Goal: Task Accomplishment & Management: Manage account settings

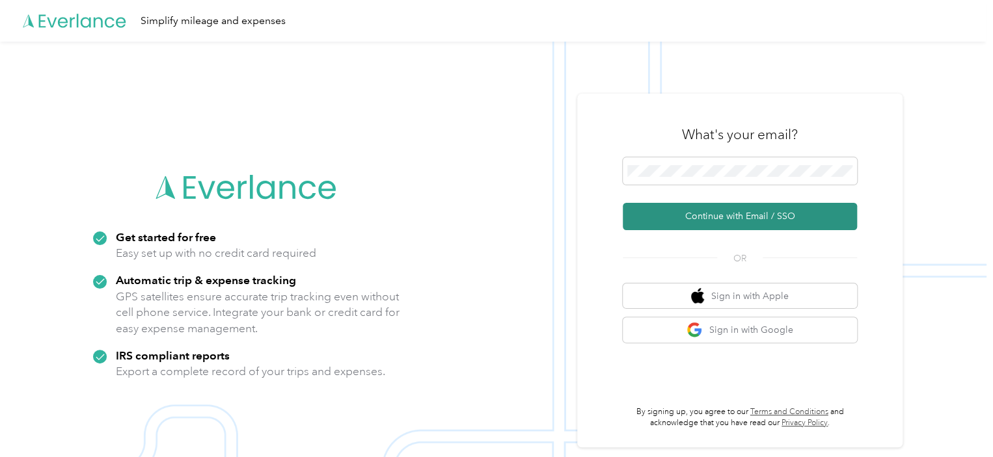
click at [727, 215] on button "Continue with Email / SSO" at bounding box center [739, 216] width 234 height 27
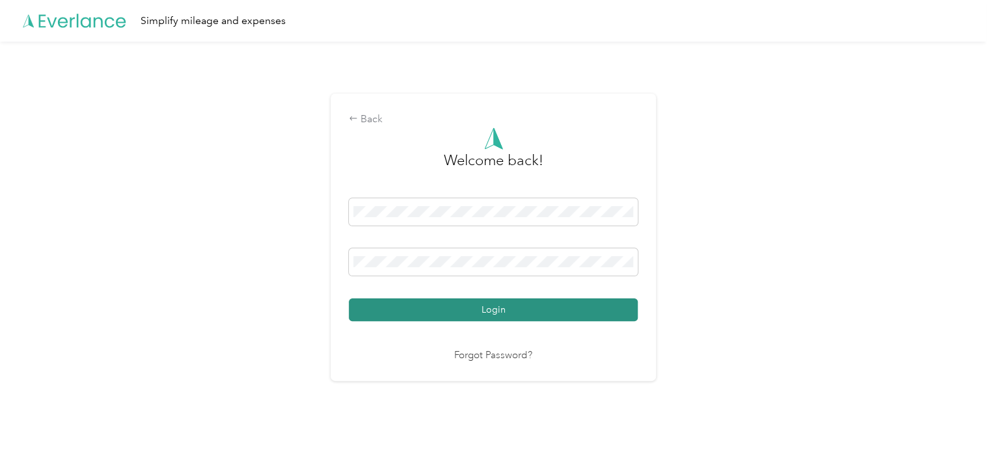
click at [482, 312] on button "Login" at bounding box center [493, 310] width 289 height 23
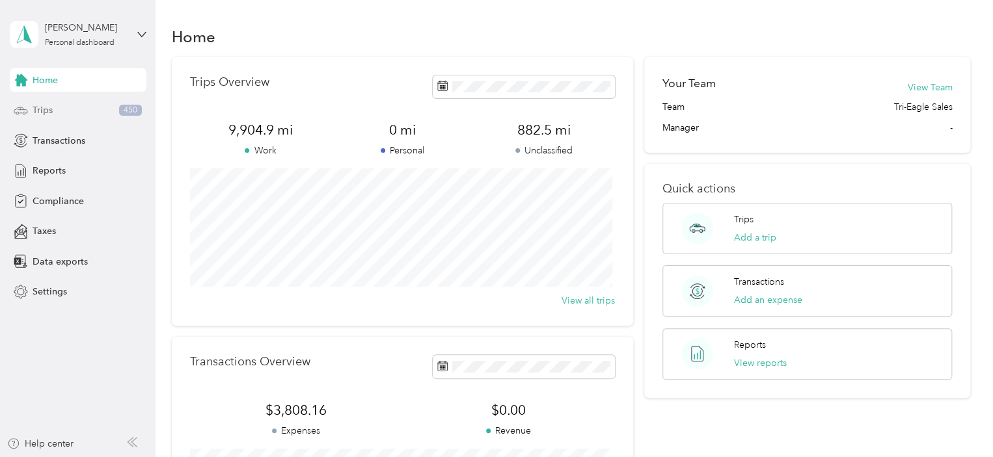
click at [44, 114] on span "Trips" at bounding box center [43, 110] width 20 height 14
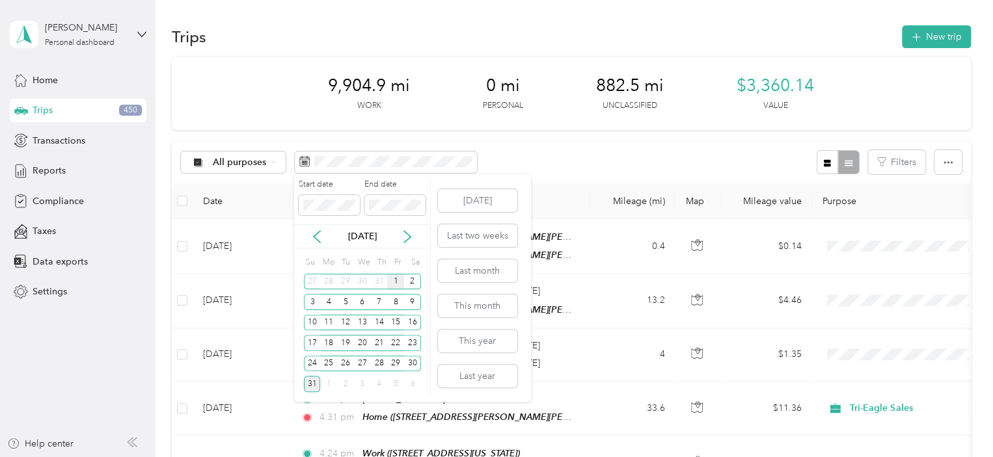
click at [398, 278] on div "1" at bounding box center [395, 282] width 17 height 16
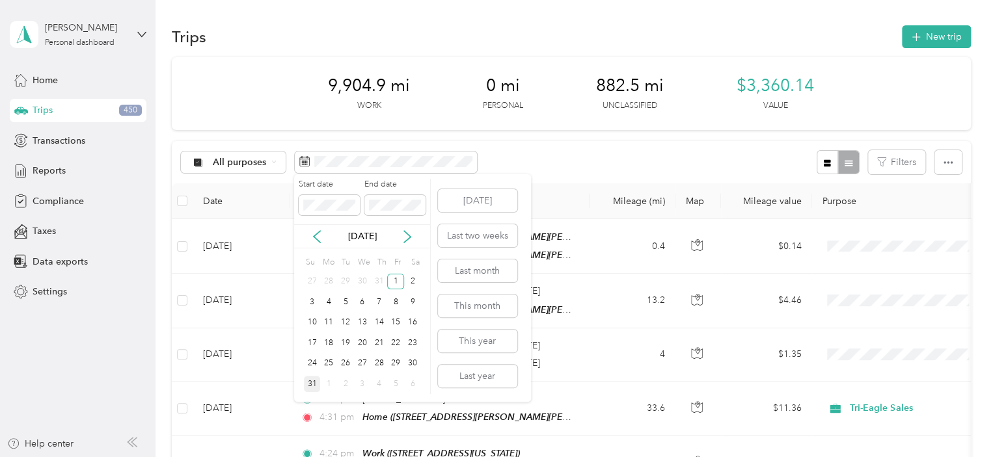
click at [308, 384] on div "31" at bounding box center [312, 384] width 17 height 16
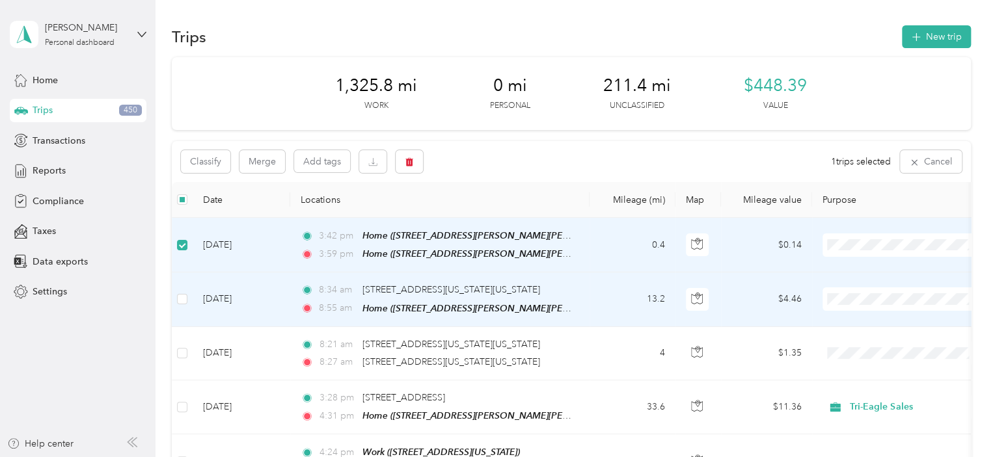
click at [185, 304] on td at bounding box center [182, 300] width 21 height 54
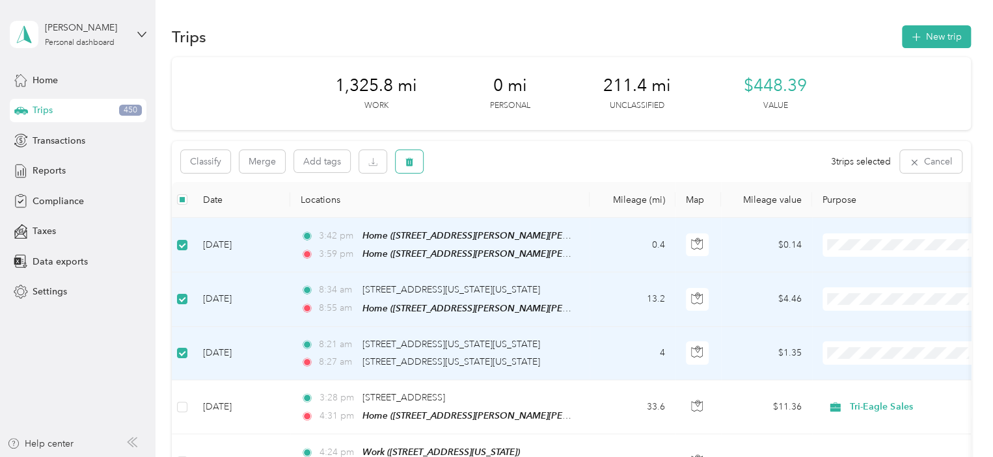
click at [411, 158] on icon "button" at bounding box center [409, 161] width 9 height 9
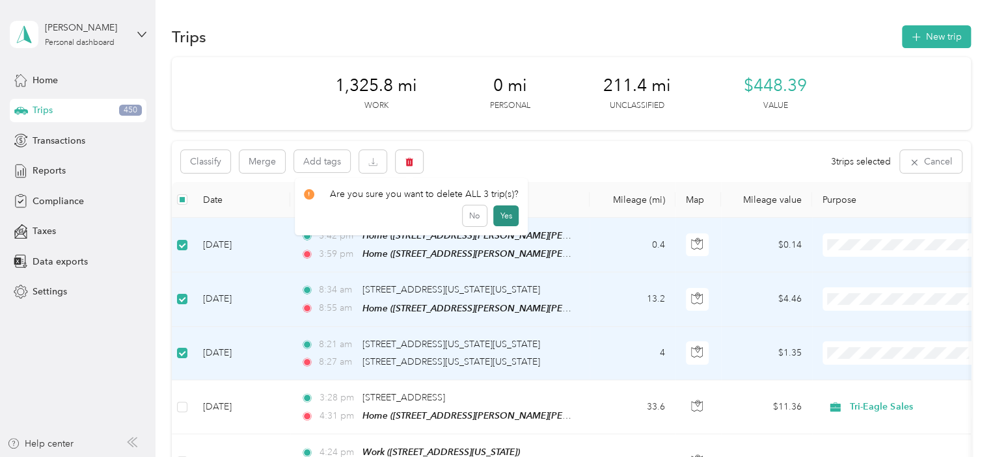
click at [499, 213] on button "Yes" at bounding box center [505, 216] width 25 height 21
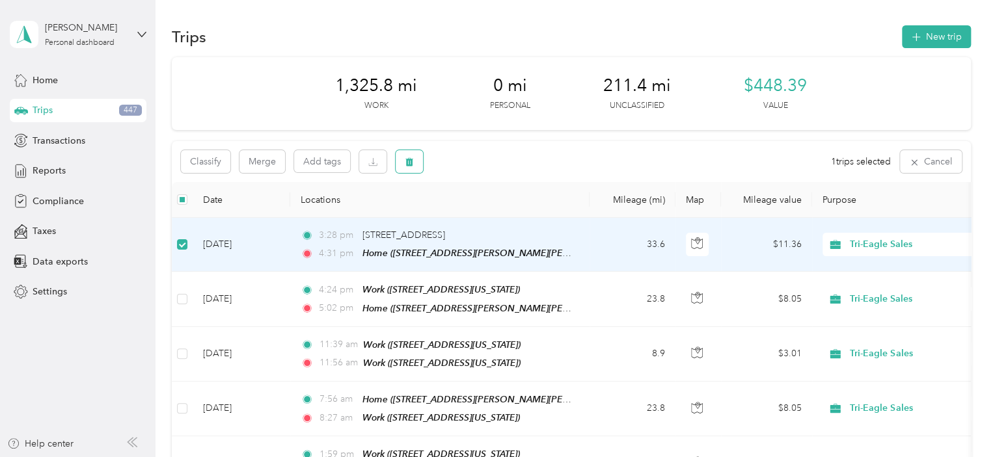
click at [414, 163] on button "button" at bounding box center [408, 161] width 27 height 23
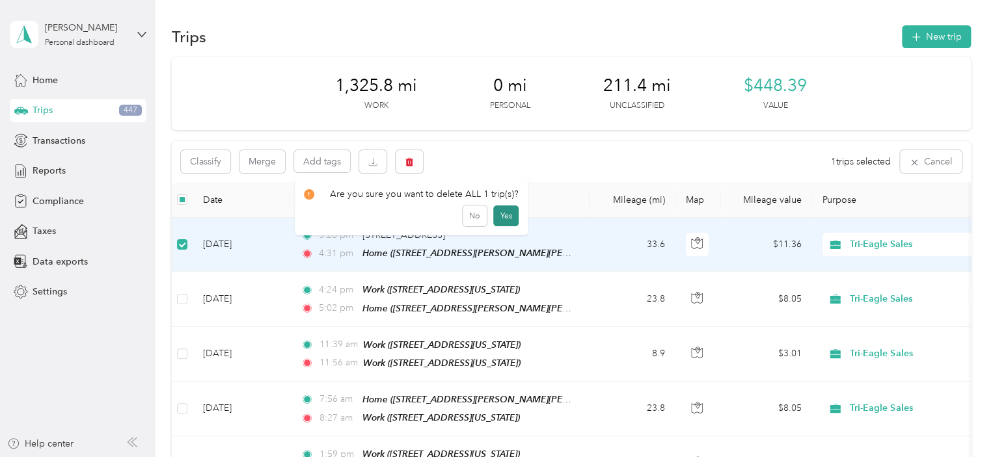
click at [494, 209] on button "Yes" at bounding box center [505, 216] width 25 height 21
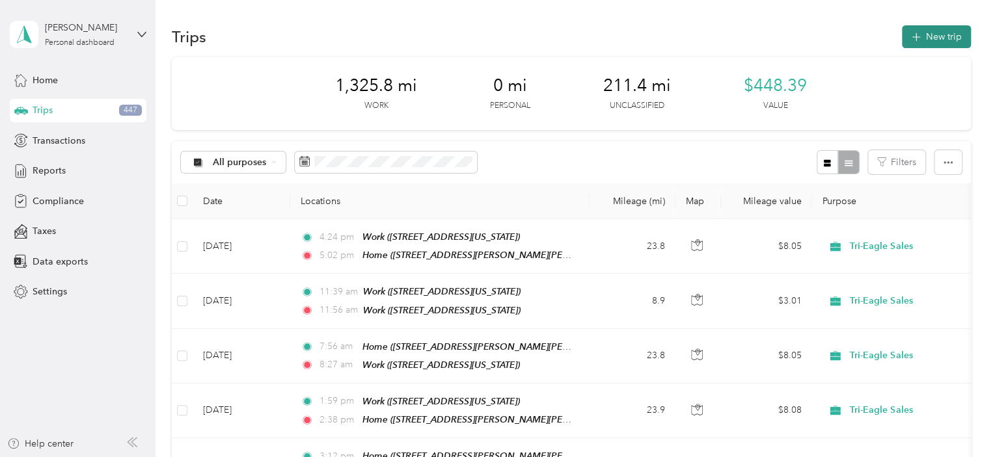
click at [941, 34] on button "New trip" at bounding box center [936, 36] width 69 height 23
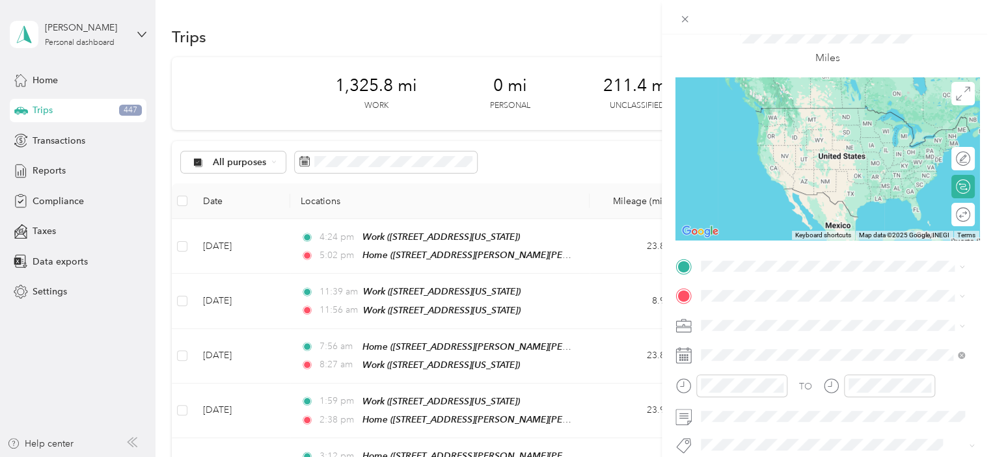
scroll to position [130, 0]
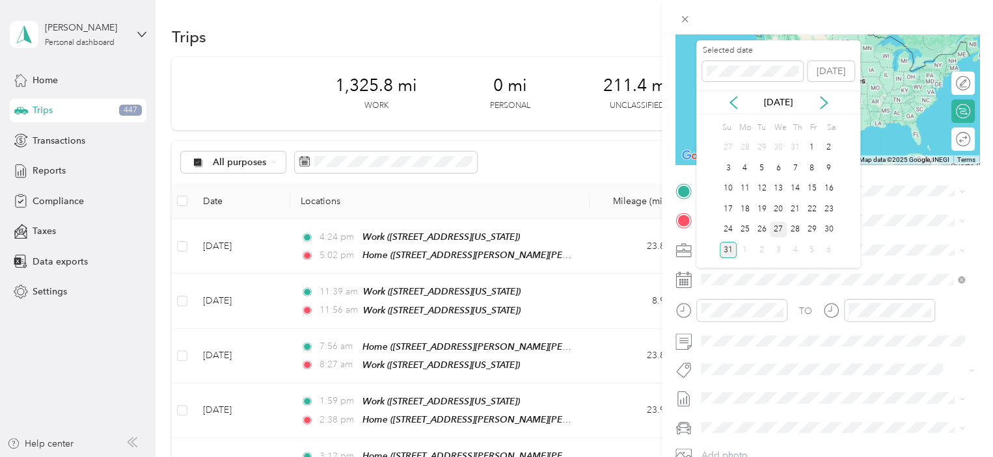
click at [780, 229] on div "27" at bounding box center [777, 230] width 17 height 16
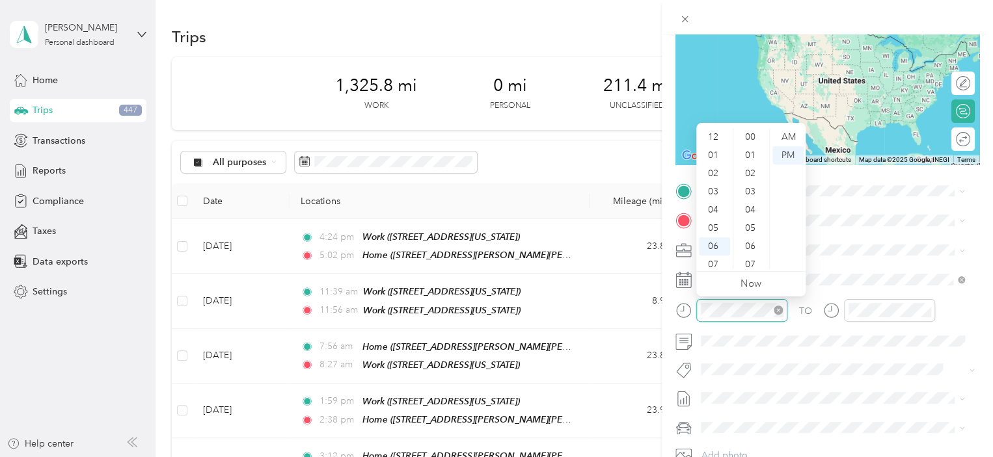
scroll to position [78, 0]
click at [716, 187] on div "07" at bounding box center [714, 187] width 31 height 18
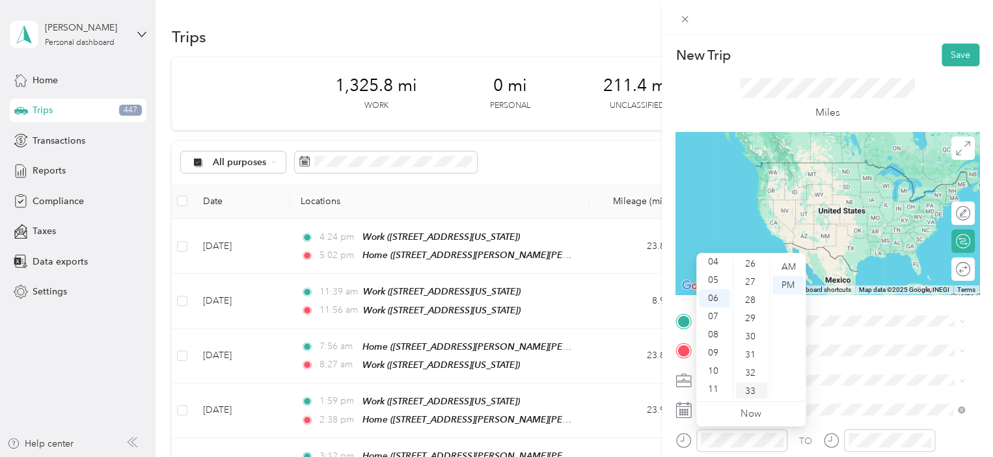
scroll to position [440, 0]
click at [750, 375] on div "30" at bounding box center [751, 374] width 31 height 18
click at [791, 264] on div "AM" at bounding box center [787, 267] width 31 height 18
click at [895, 343] on span at bounding box center [837, 350] width 283 height 21
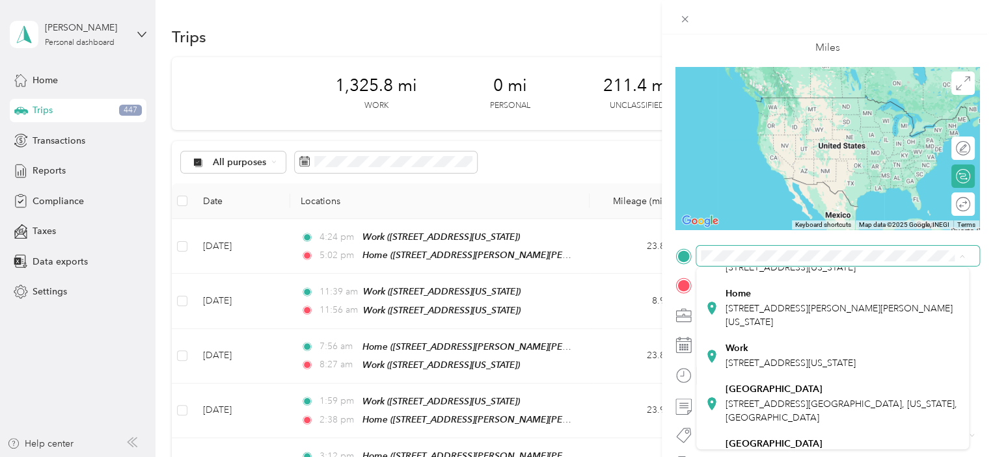
scroll to position [130, 0]
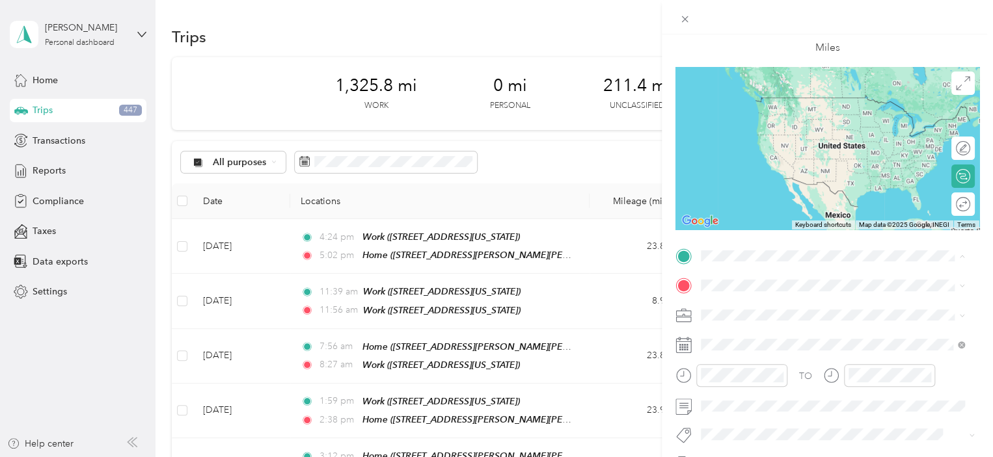
drag, startPoint x: 798, startPoint y: 302, endPoint x: 792, endPoint y: 301, distance: 6.6
click at [799, 295] on div "Home [STREET_ADDRESS][PERSON_NAME][PERSON_NAME][US_STATE]" at bounding box center [842, 274] width 235 height 41
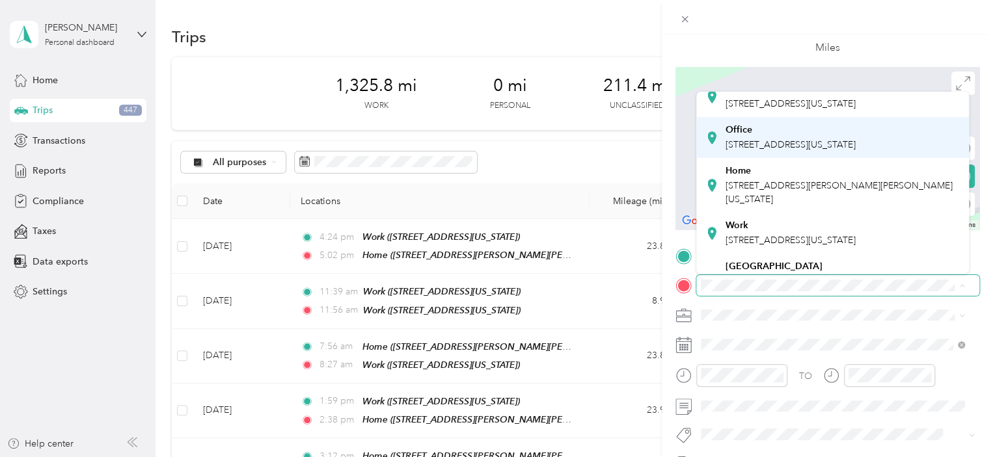
scroll to position [65, 0]
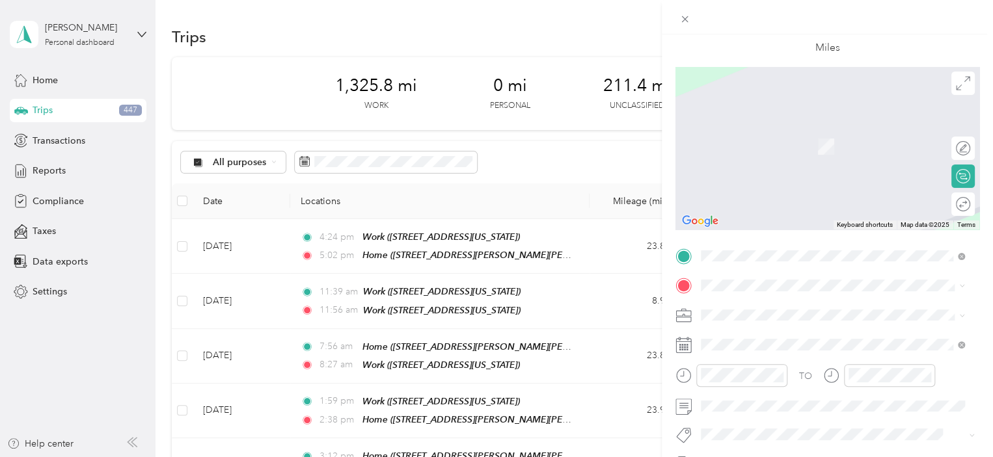
click at [788, 209] on div "Work" at bounding box center [790, 204] width 130 height 12
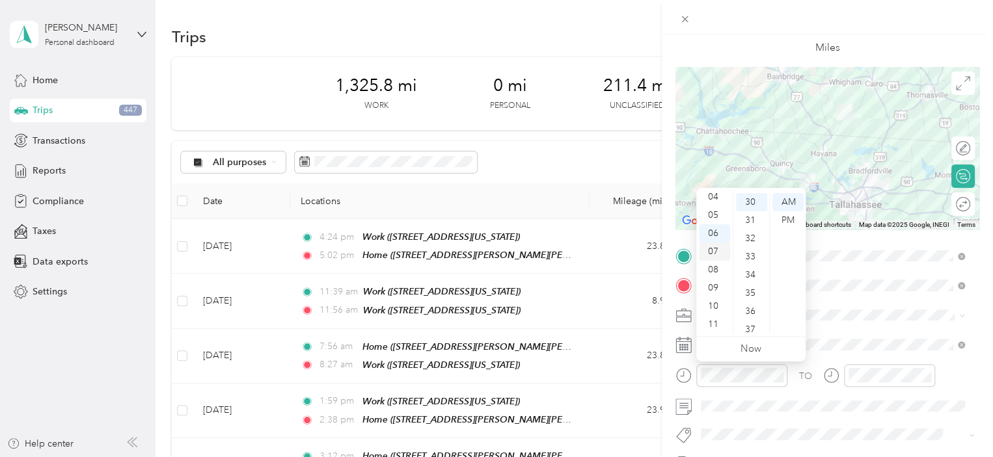
click at [708, 249] on div "07" at bounding box center [714, 252] width 31 height 18
click at [797, 199] on div "AM" at bounding box center [787, 202] width 31 height 18
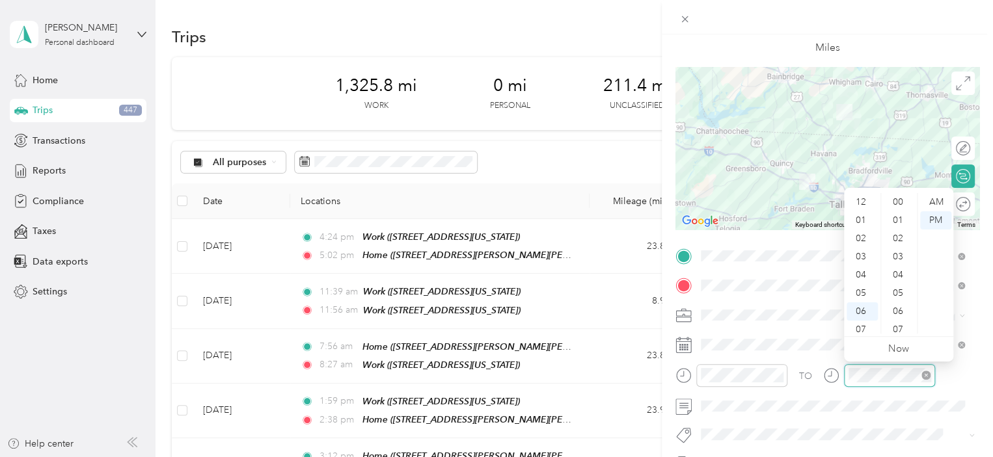
scroll to position [78, 0]
click at [866, 270] on div "08" at bounding box center [861, 270] width 31 height 18
click at [894, 196] on div "00" at bounding box center [898, 202] width 31 height 18
click at [936, 198] on div "AM" at bounding box center [935, 202] width 31 height 18
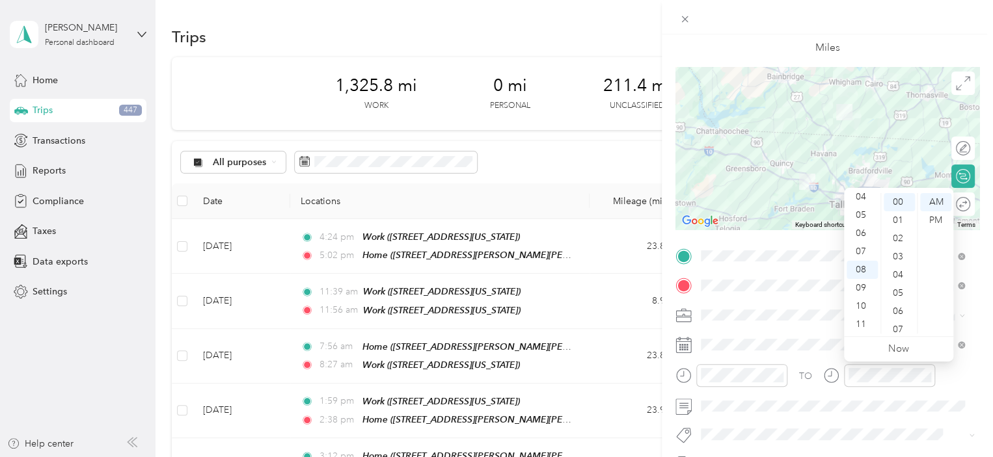
click at [876, 42] on div "Miles" at bounding box center [828, 34] width 176 height 43
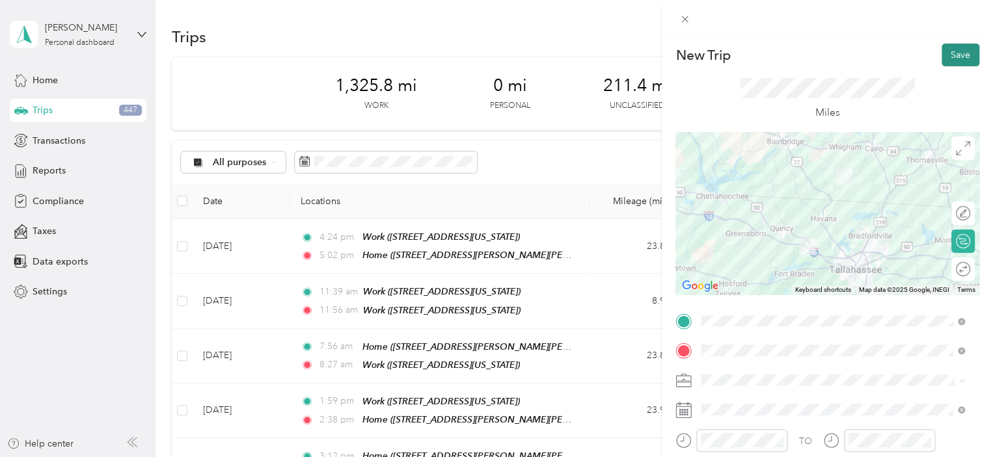
click at [954, 53] on button "Save" at bounding box center [960, 55] width 38 height 23
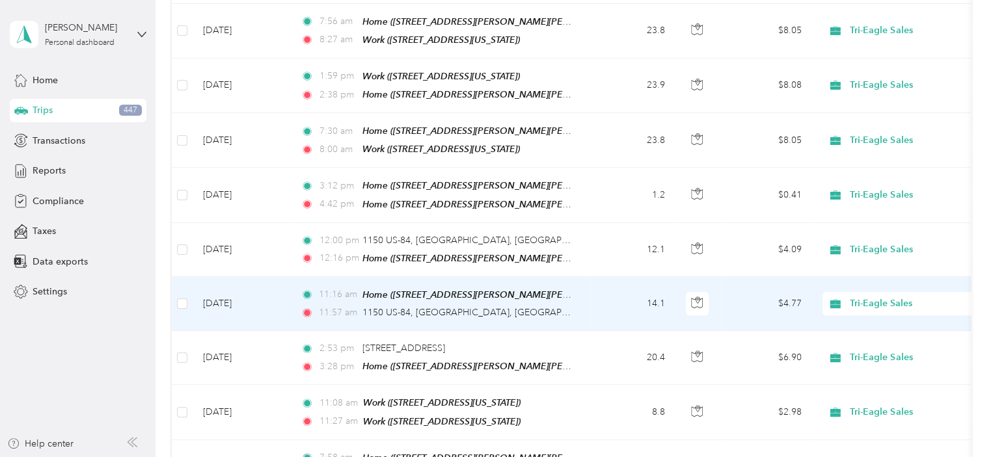
scroll to position [324, 0]
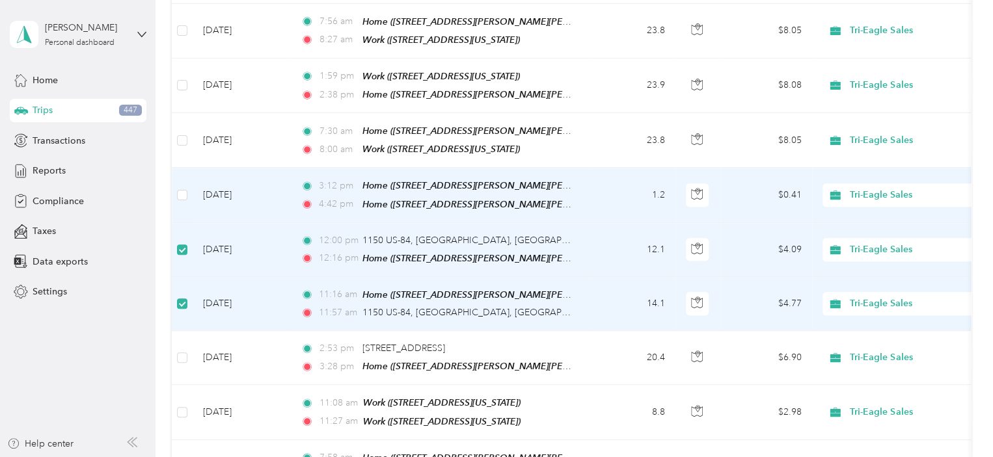
click at [189, 189] on td at bounding box center [182, 195] width 21 height 55
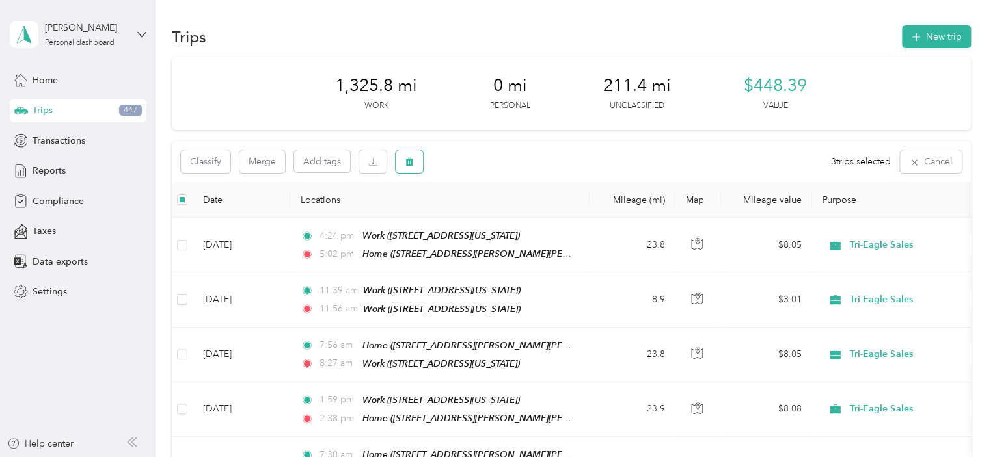
click at [411, 161] on icon "button" at bounding box center [409, 162] width 8 height 8
click at [507, 215] on button "Yes" at bounding box center [505, 216] width 25 height 21
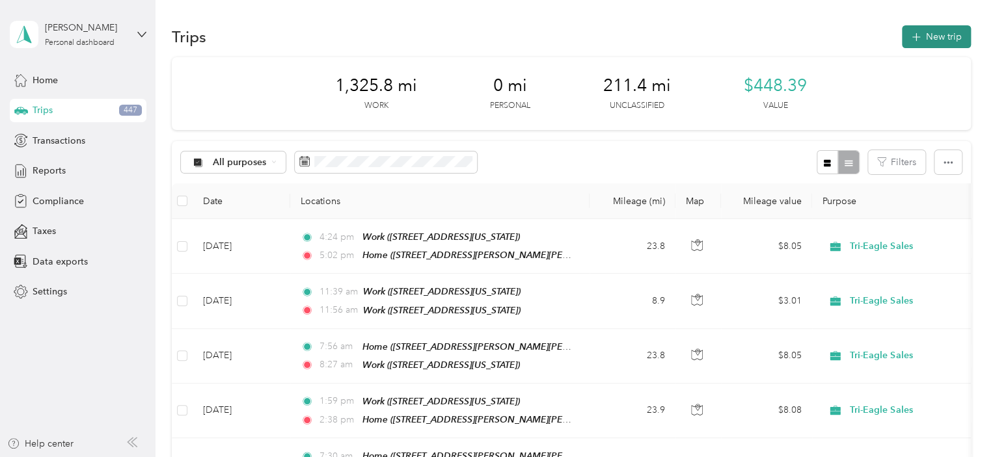
click at [948, 38] on button "New trip" at bounding box center [936, 36] width 69 height 23
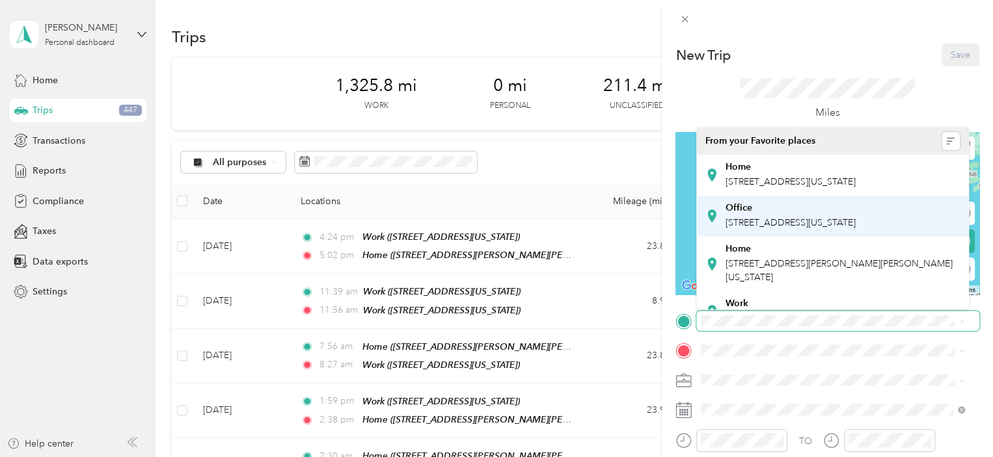
scroll to position [65, 0]
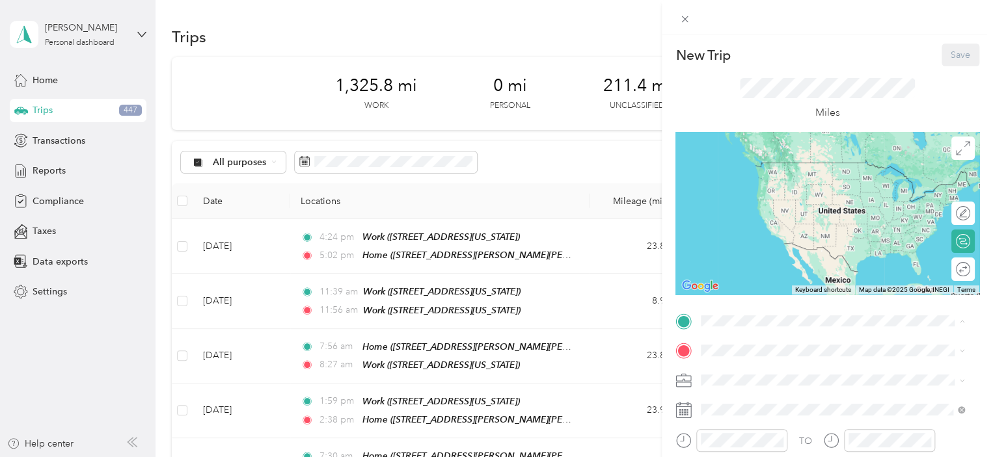
click at [782, 218] on span "[STREET_ADDRESS][PERSON_NAME][PERSON_NAME][US_STATE]" at bounding box center [838, 205] width 227 height 25
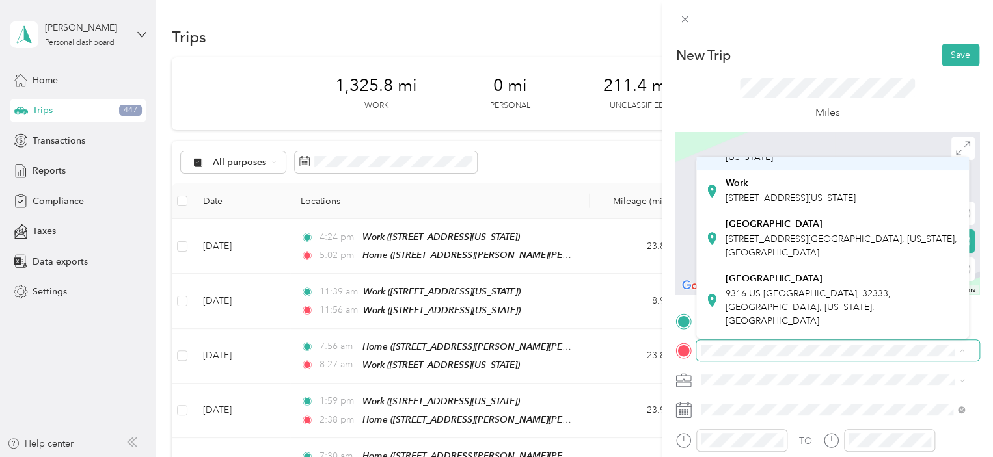
scroll to position [130, 0]
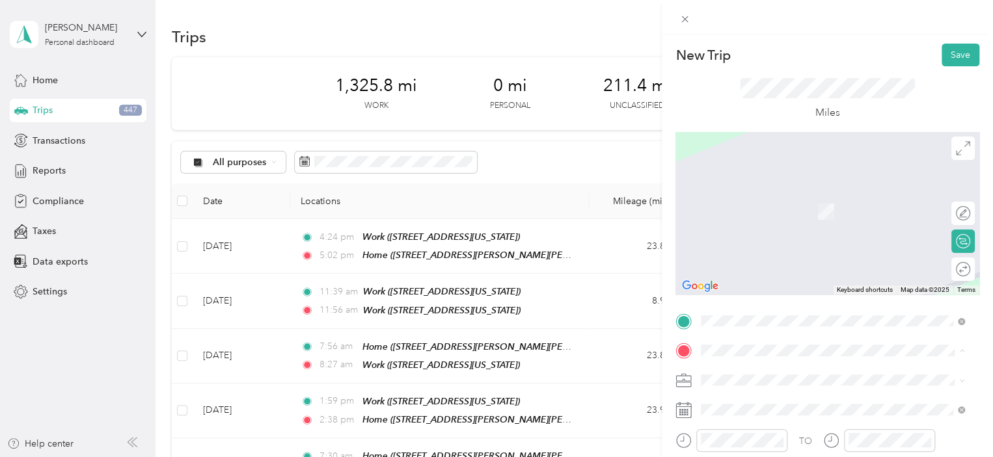
click at [760, 209] on div "Work" at bounding box center [790, 204] width 130 height 12
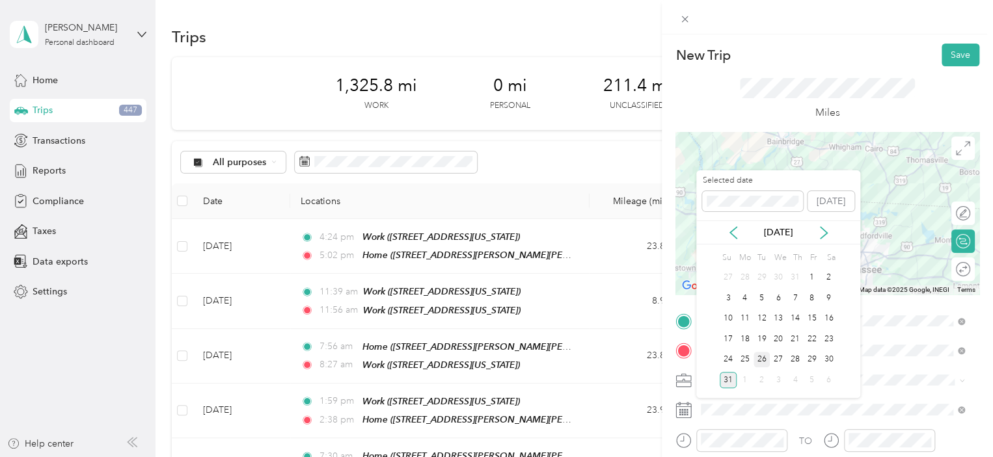
click at [762, 357] on div "26" at bounding box center [761, 360] width 17 height 16
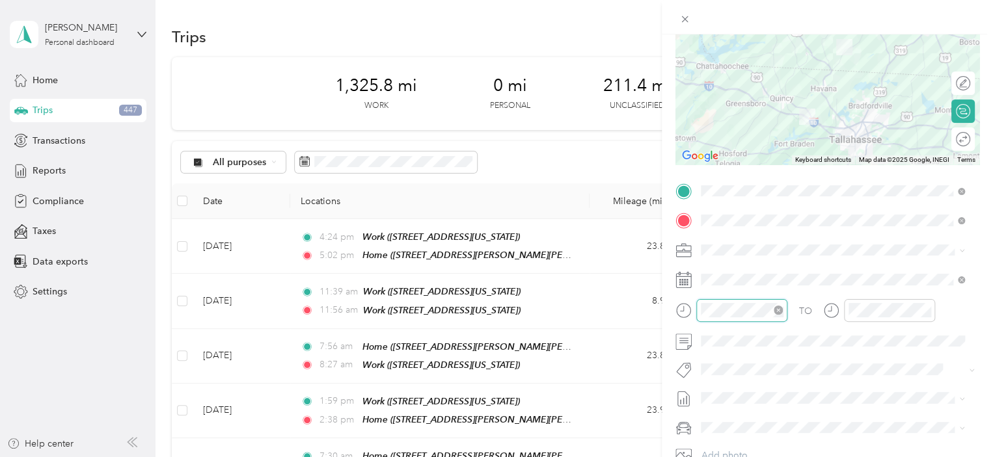
scroll to position [328, 0]
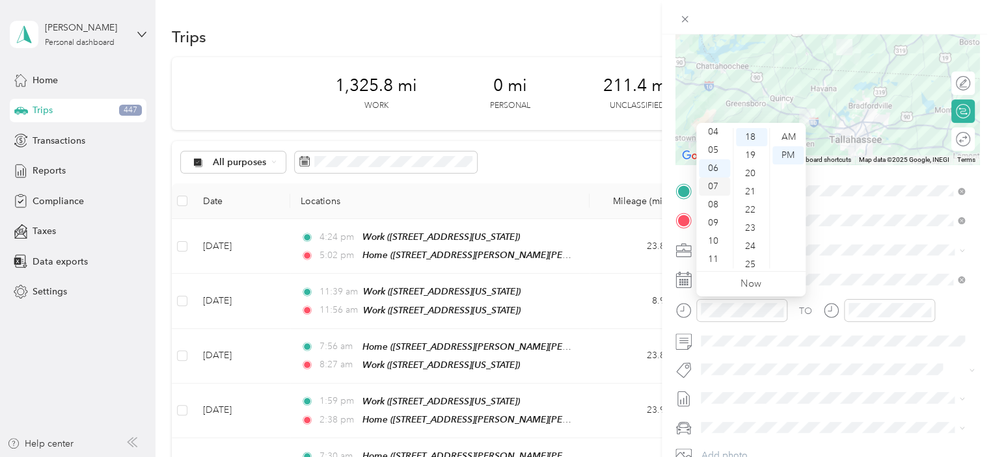
click at [709, 185] on div "07" at bounding box center [714, 187] width 31 height 18
click at [749, 222] on div "30" at bounding box center [751, 226] width 31 height 18
click at [790, 141] on div "AM" at bounding box center [787, 137] width 31 height 18
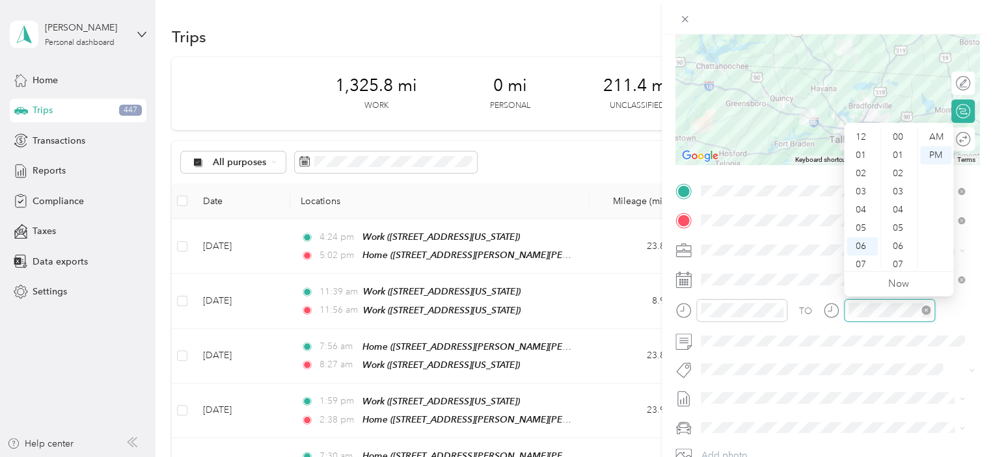
scroll to position [78, 0]
click at [863, 204] on div "08" at bounding box center [861, 205] width 31 height 18
click at [903, 134] on div "00" at bounding box center [898, 137] width 31 height 18
click at [934, 133] on div "AM" at bounding box center [935, 137] width 31 height 18
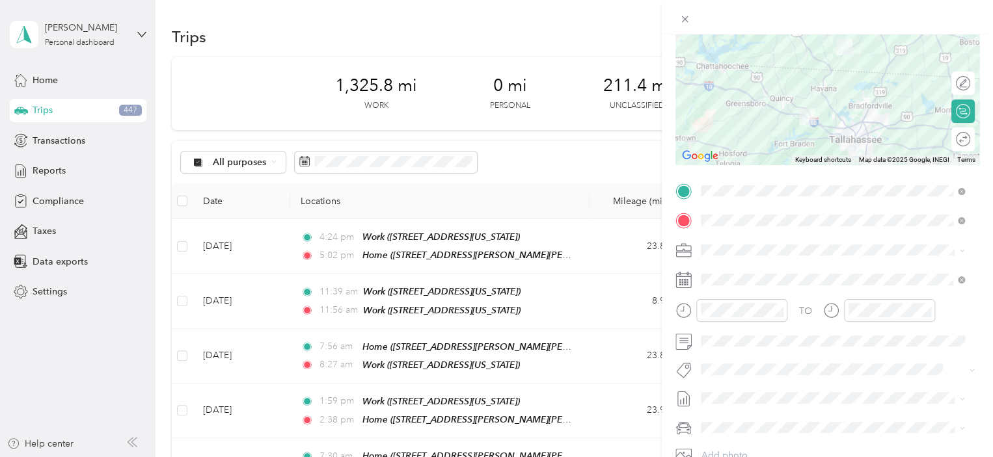
click at [929, 29] on div at bounding box center [827, 17] width 331 height 34
click at [931, 15] on div at bounding box center [827, 17] width 331 height 34
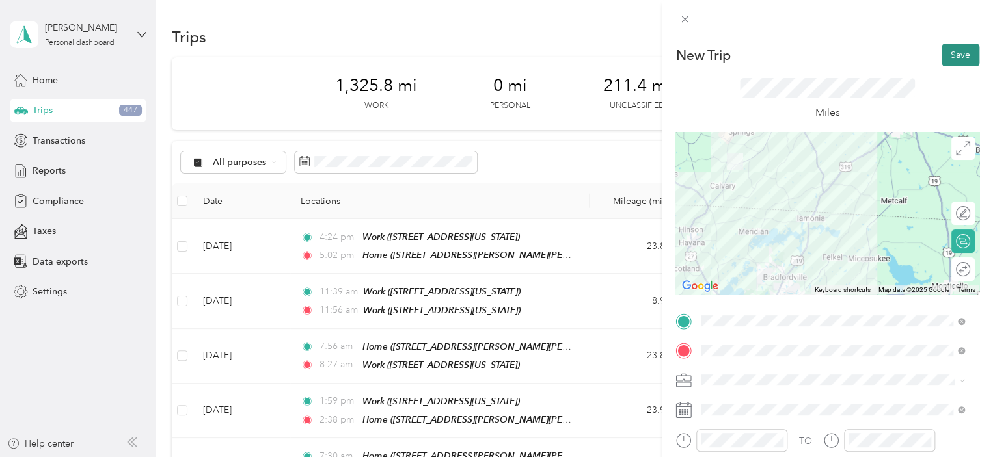
click at [950, 55] on button "Save" at bounding box center [960, 55] width 38 height 23
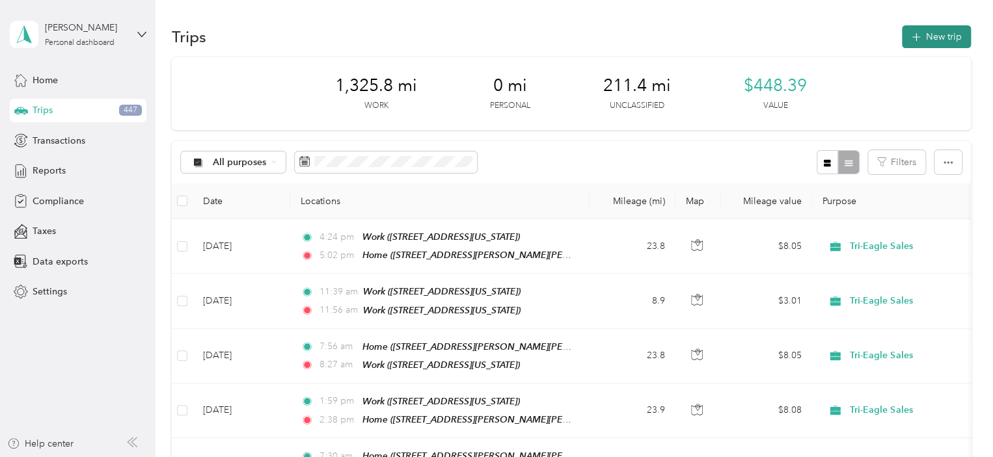
click at [943, 30] on button "New trip" at bounding box center [936, 36] width 69 height 23
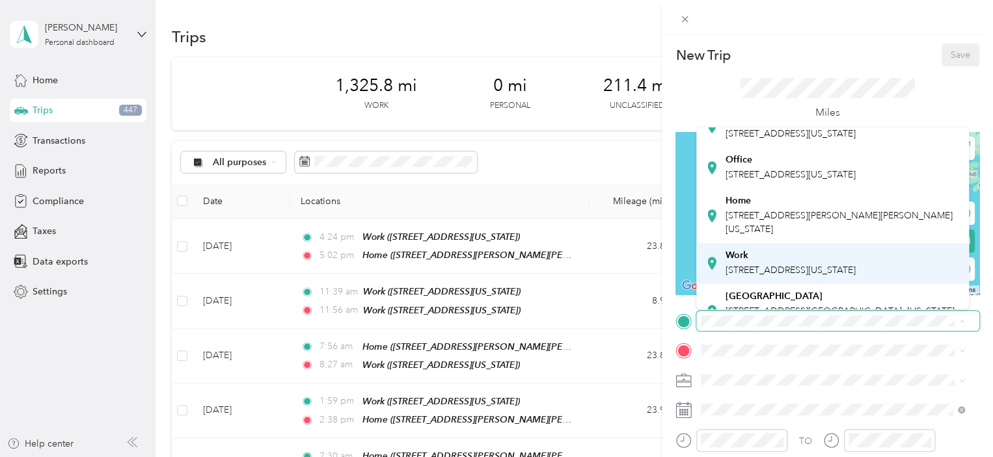
scroll to position [65, 0]
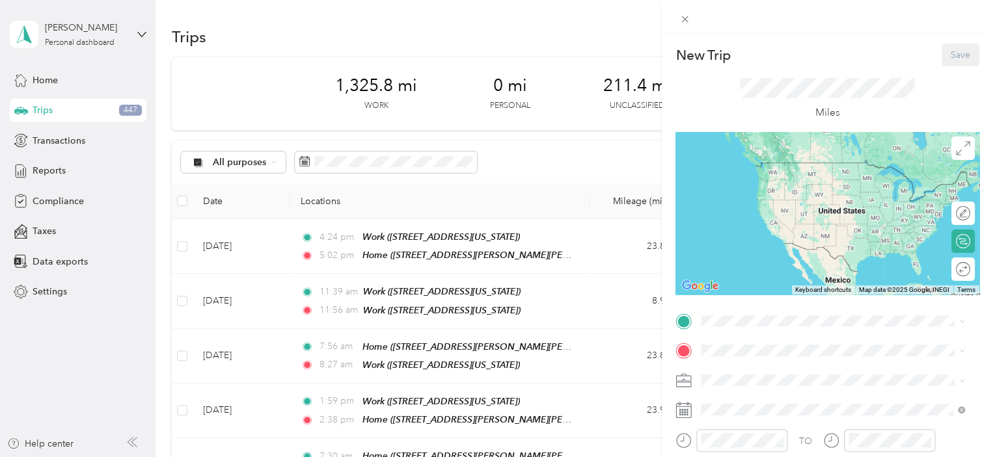
click at [747, 259] on div "Work [STREET_ADDRESS][US_STATE]" at bounding box center [790, 245] width 130 height 27
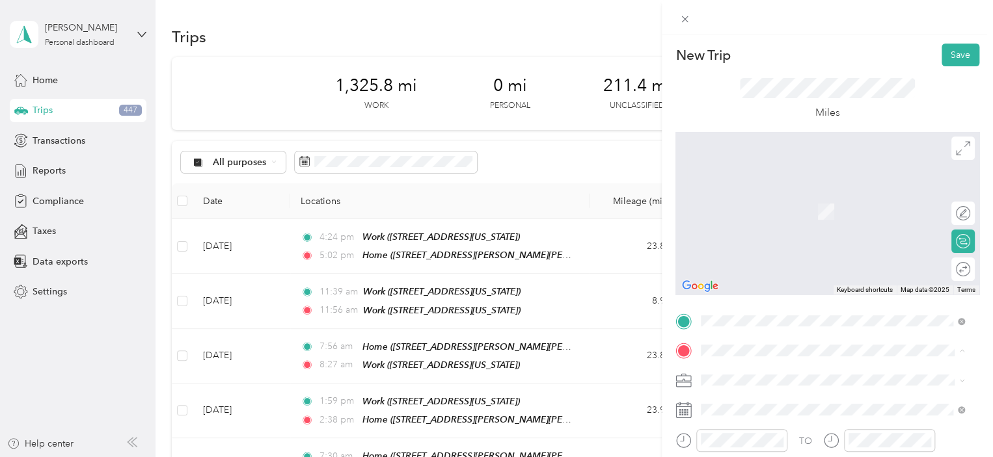
click at [742, 313] on span "[STREET_ADDRESS][PERSON_NAME][PERSON_NAME][US_STATE]" at bounding box center [838, 300] width 227 height 25
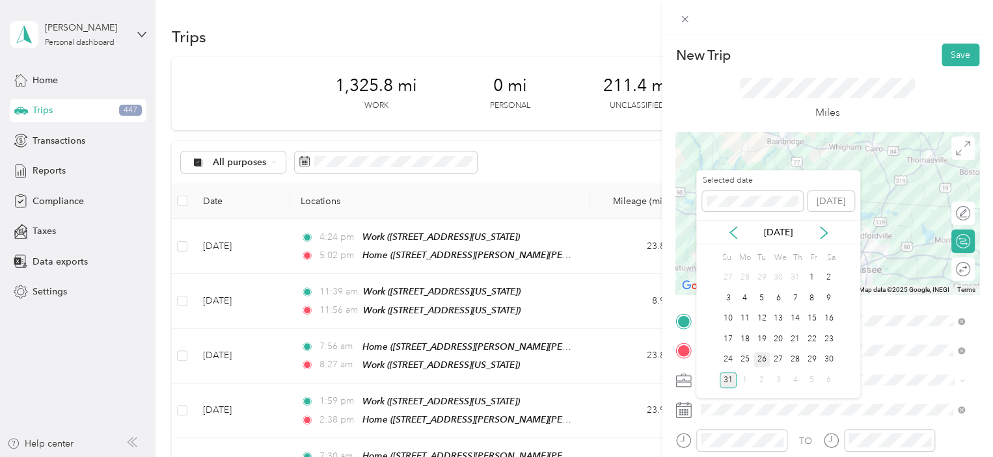
click at [762, 358] on div "26" at bounding box center [761, 360] width 17 height 16
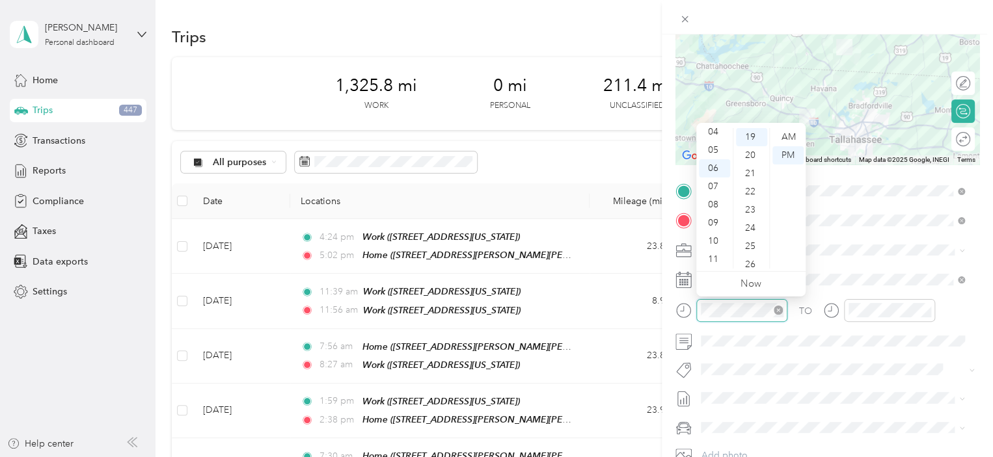
scroll to position [346, 0]
click at [723, 132] on div "04" at bounding box center [714, 132] width 31 height 18
click at [750, 134] on div "00" at bounding box center [751, 137] width 31 height 18
click at [788, 154] on div "PM" at bounding box center [787, 155] width 31 height 18
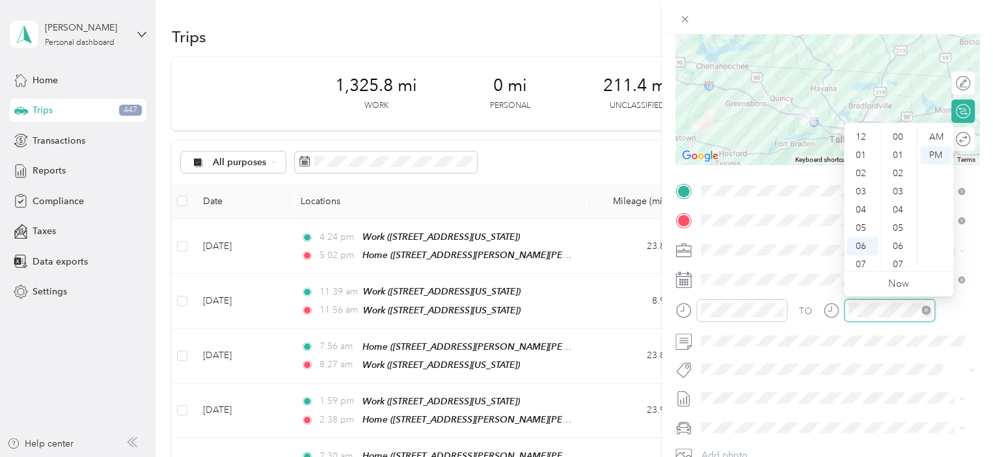
scroll to position [78, 0]
click at [863, 130] on div "04" at bounding box center [861, 132] width 31 height 18
click at [898, 143] on div "30" at bounding box center [898, 142] width 31 height 18
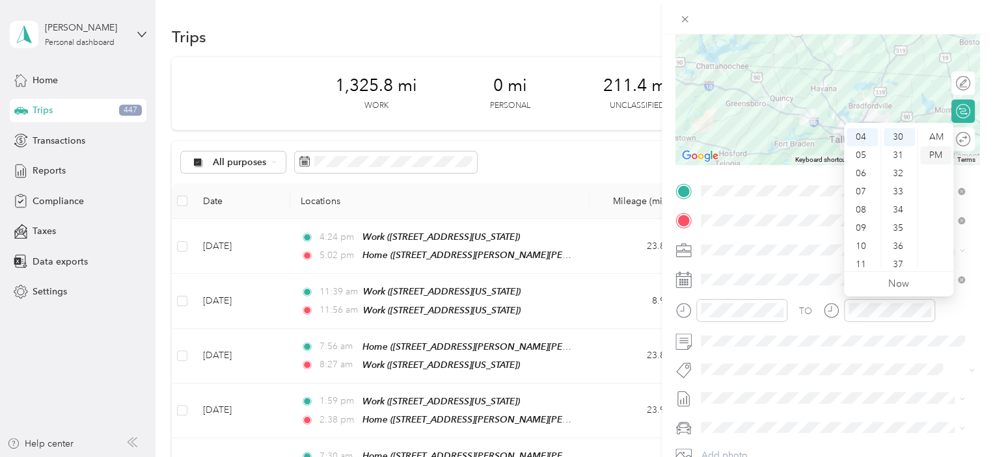
click at [938, 155] on div "PM" at bounding box center [935, 155] width 31 height 18
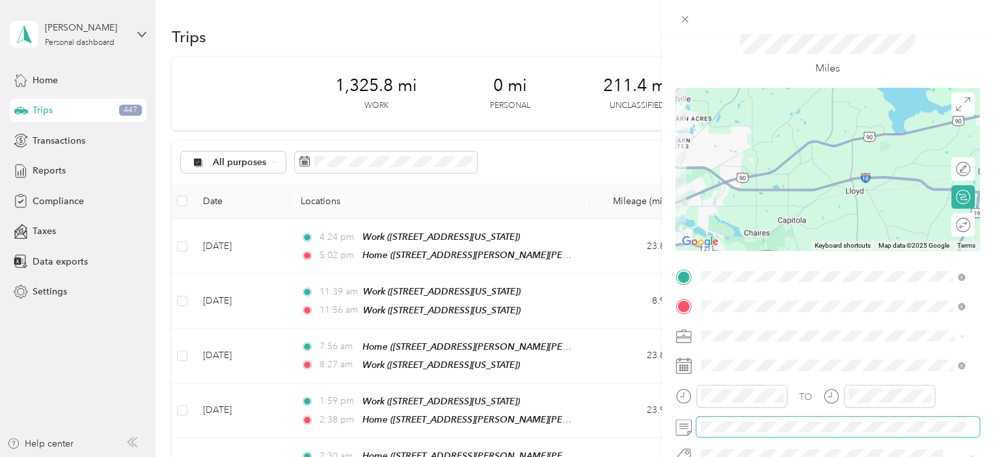
scroll to position [0, 0]
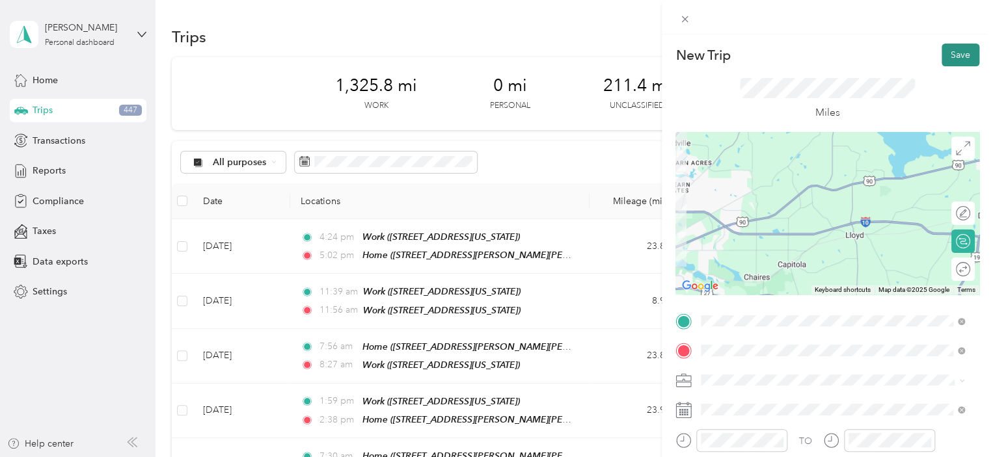
click at [941, 53] on button "Save" at bounding box center [960, 55] width 38 height 23
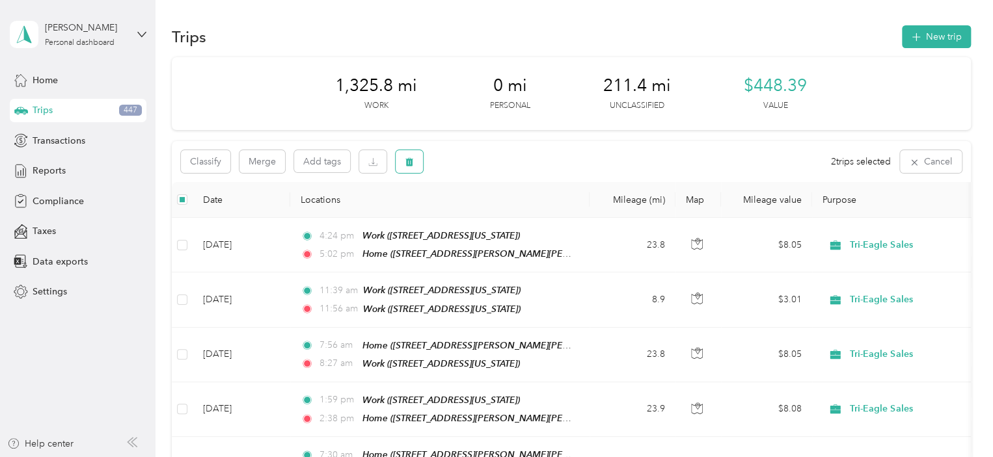
click at [408, 157] on span "button" at bounding box center [409, 161] width 9 height 11
click at [507, 211] on button "Yes" at bounding box center [505, 216] width 25 height 21
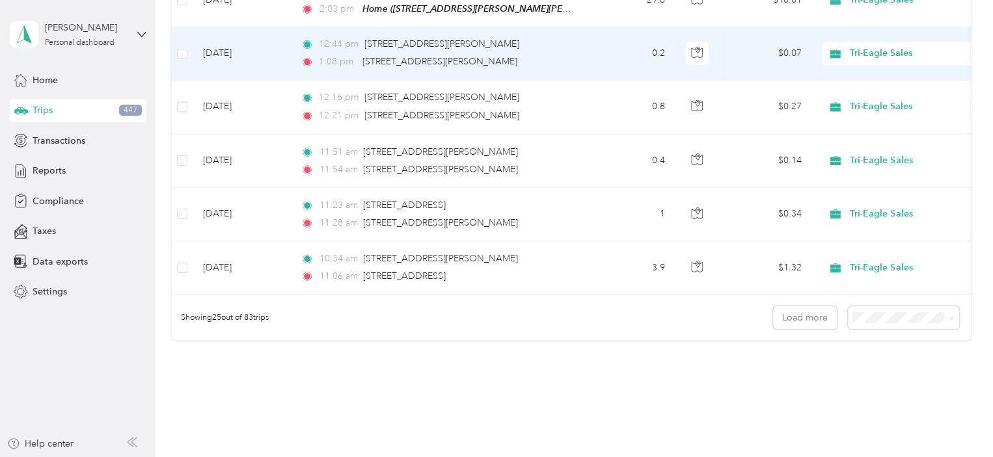
scroll to position [1301, 0]
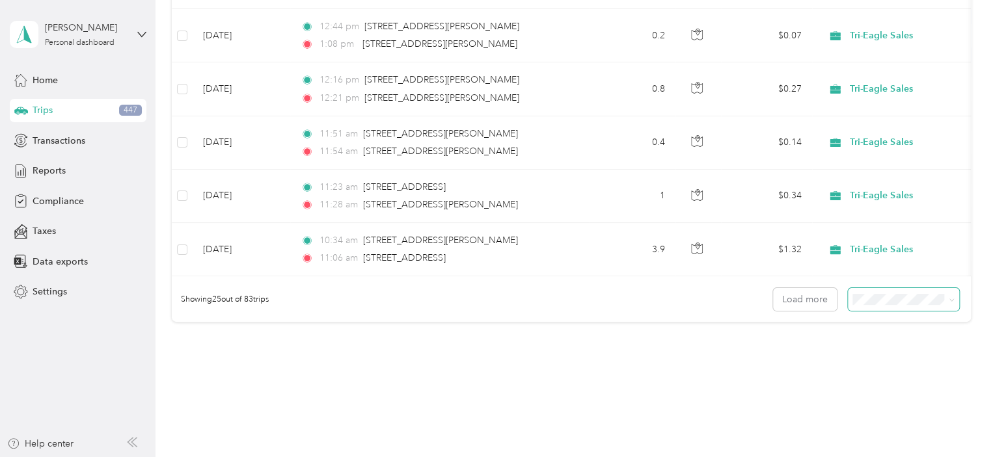
click at [898, 291] on span at bounding box center [903, 299] width 111 height 23
click at [875, 347] on li "100 per load" at bounding box center [899, 354] width 111 height 23
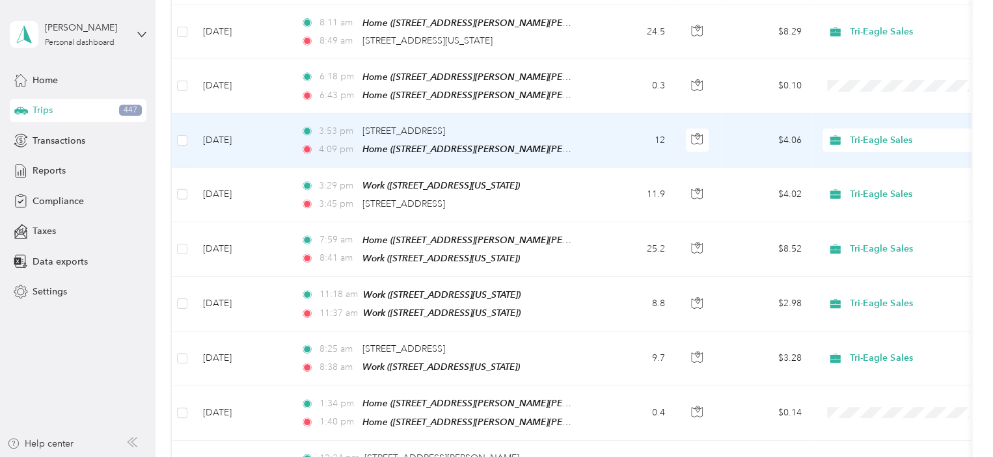
scroll to position [1561, 0]
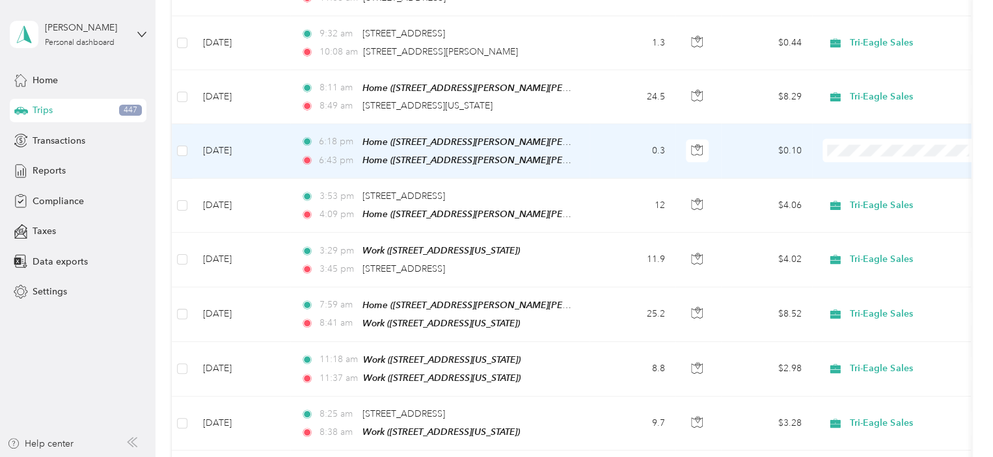
click at [187, 124] on td at bounding box center [182, 151] width 21 height 55
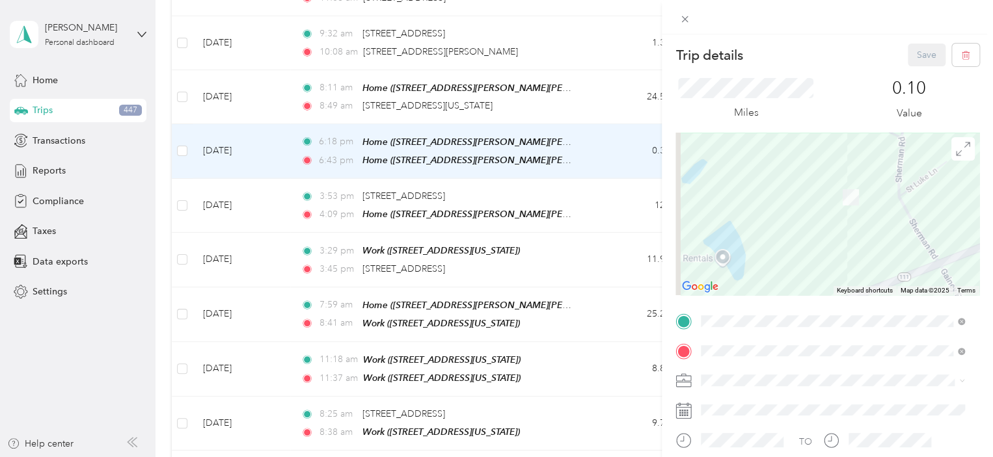
click at [185, 131] on div "Trip details Save This trip cannot be edited because it is either under review,…" at bounding box center [496, 228] width 993 height 457
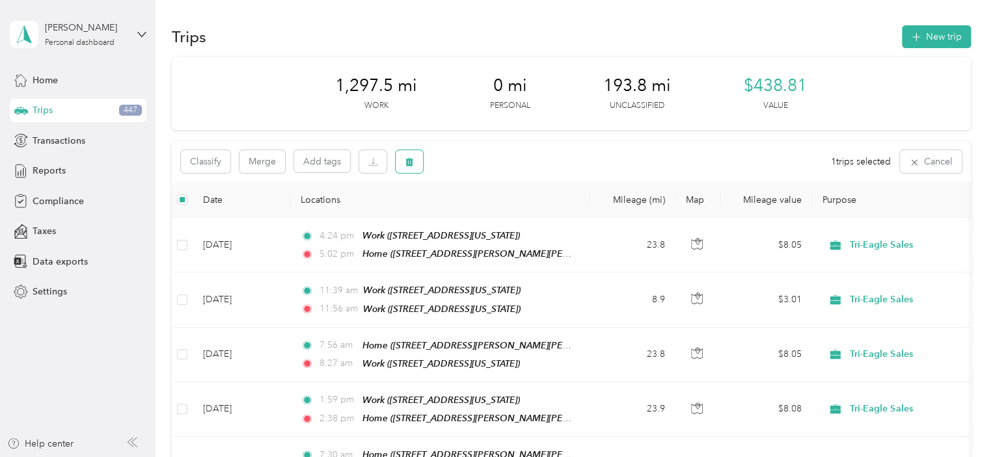
click at [410, 165] on icon "button" at bounding box center [409, 162] width 8 height 8
click at [504, 213] on button "Yes" at bounding box center [505, 216] width 25 height 21
click at [412, 164] on icon "button" at bounding box center [409, 161] width 9 height 9
click at [511, 215] on button "Yes" at bounding box center [505, 216] width 25 height 21
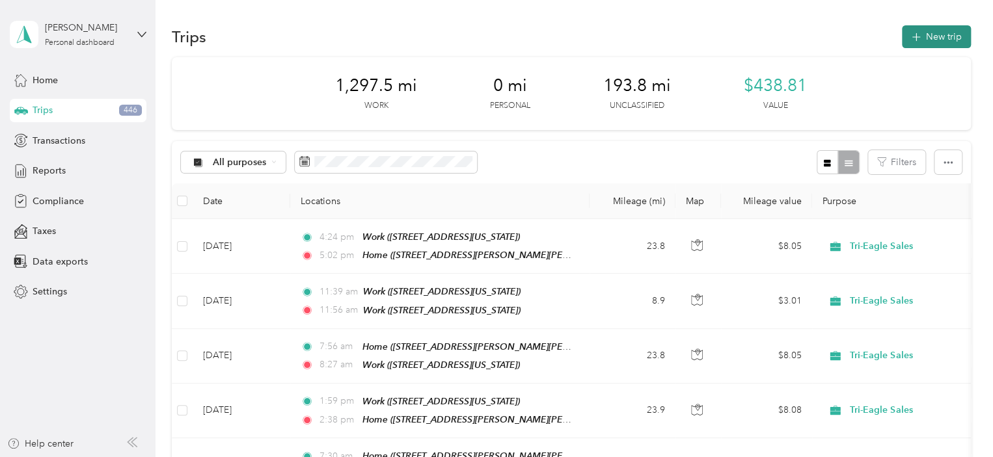
click at [943, 33] on button "New trip" at bounding box center [936, 36] width 69 height 23
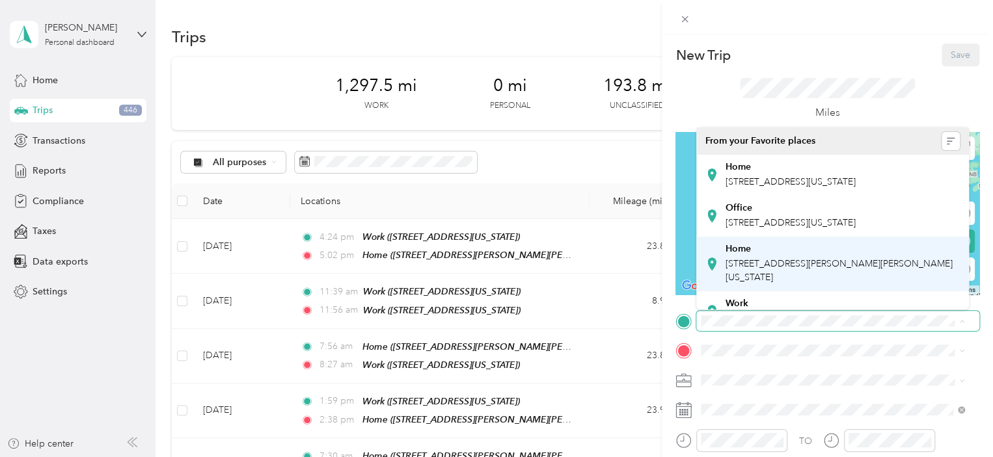
scroll to position [65, 0]
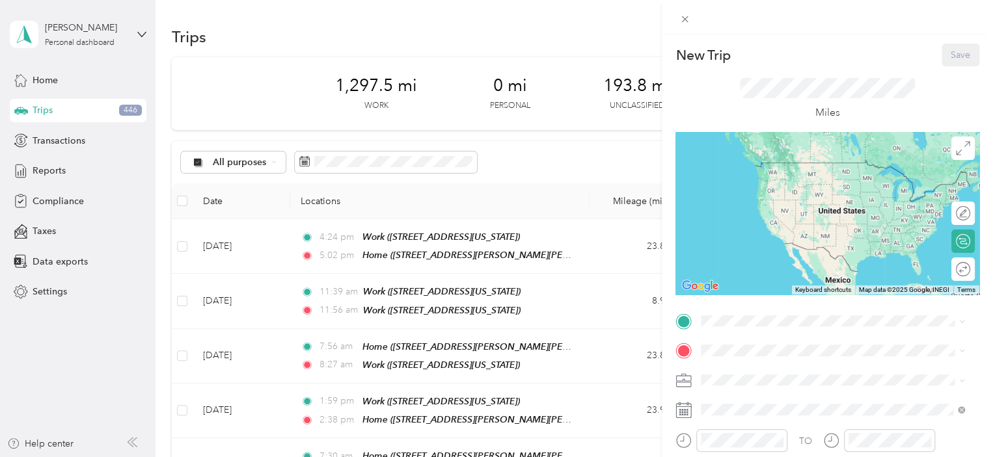
drag, startPoint x: 773, startPoint y: 219, endPoint x: 764, endPoint y: 217, distance: 10.1
click at [773, 218] on div "Home [STREET_ADDRESS][PERSON_NAME][PERSON_NAME][US_STATE]" at bounding box center [842, 197] width 235 height 41
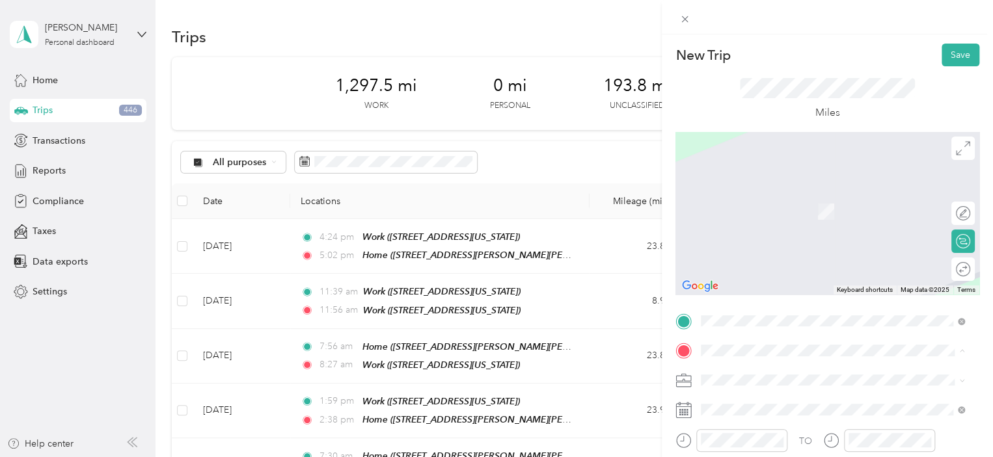
click at [758, 290] on div "Work [STREET_ADDRESS][US_STATE]" at bounding box center [790, 276] width 130 height 27
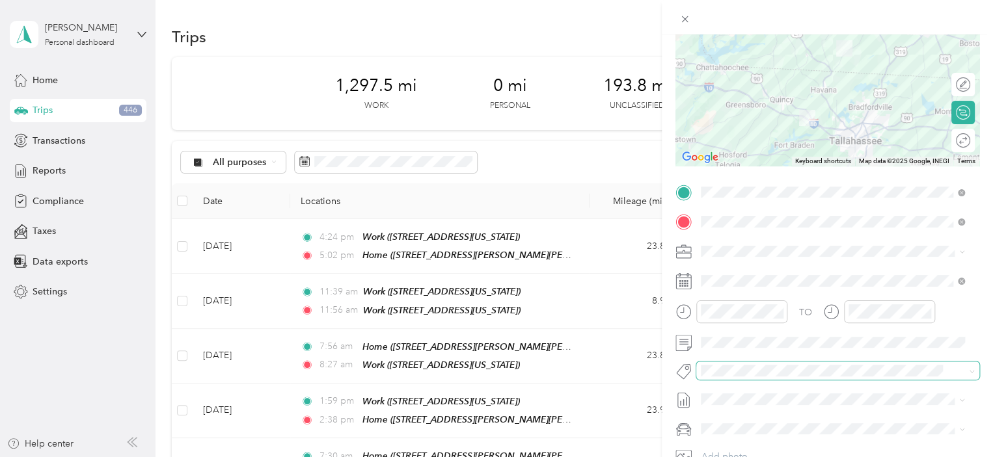
scroll to position [195, 0]
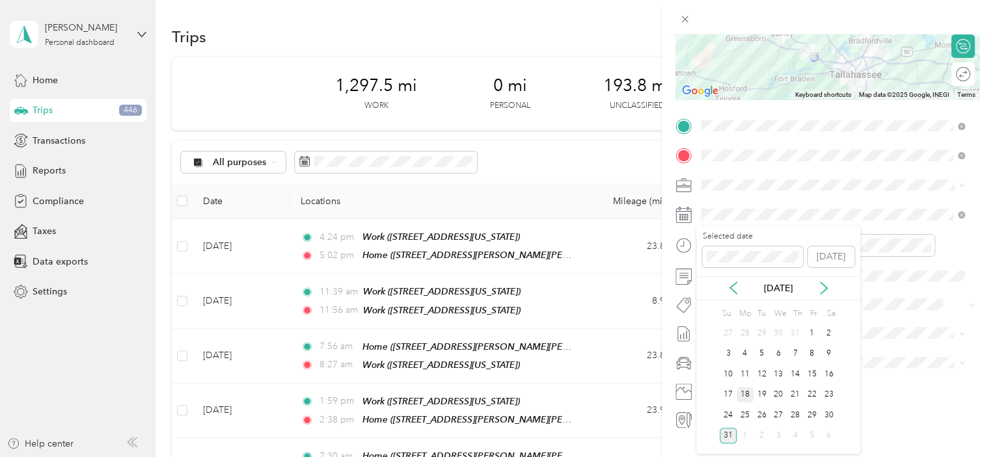
click at [743, 392] on div "18" at bounding box center [744, 395] width 17 height 16
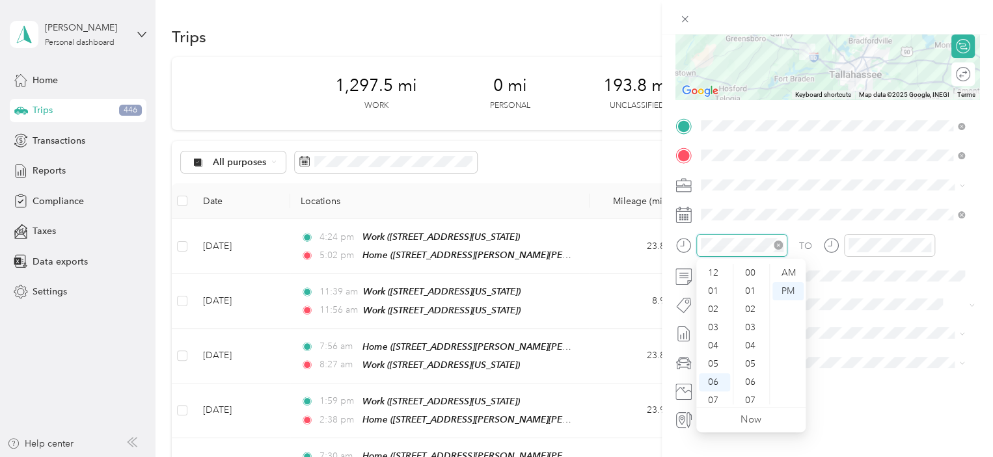
scroll to position [78, 0]
click at [715, 325] on div "07" at bounding box center [714, 323] width 31 height 18
click at [749, 265] on li "00" at bounding box center [751, 273] width 31 height 18
click at [797, 273] on div "AM" at bounding box center [787, 273] width 31 height 18
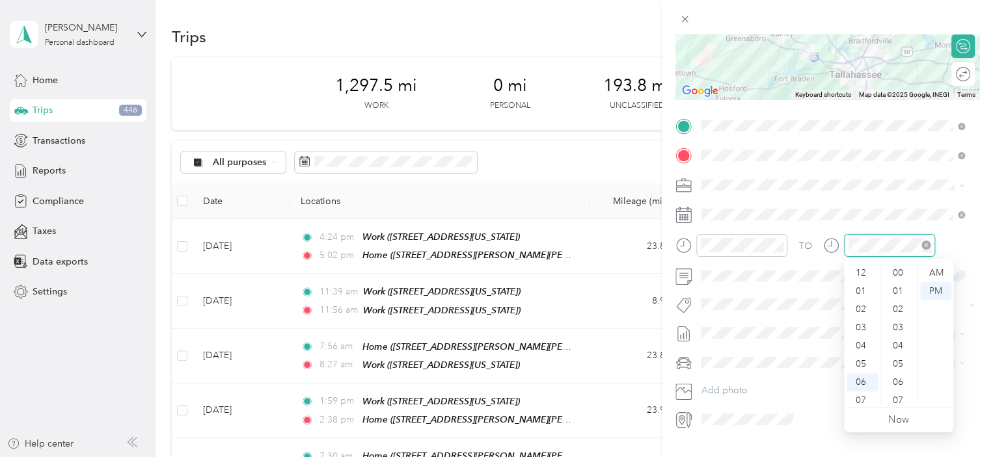
scroll to position [78, 0]
click at [863, 320] on div "07" at bounding box center [861, 323] width 31 height 18
click at [903, 325] on div "30" at bounding box center [898, 328] width 31 height 18
click at [939, 269] on div "AM" at bounding box center [935, 273] width 31 height 18
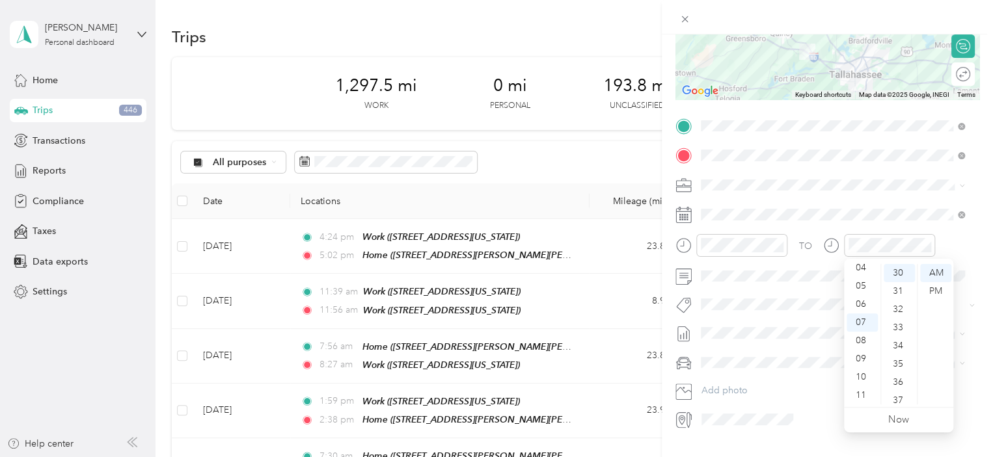
click at [841, 169] on div "TO Add photo" at bounding box center [827, 273] width 304 height 314
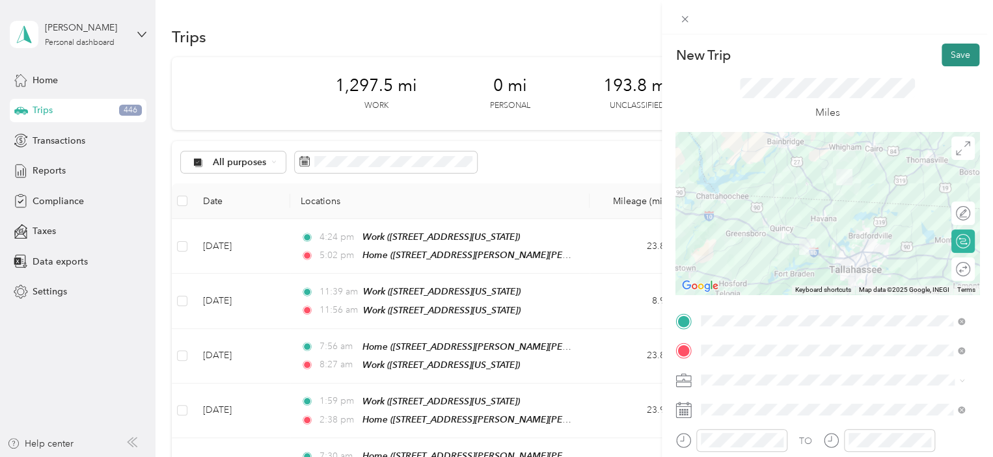
click at [944, 49] on button "Save" at bounding box center [960, 55] width 38 height 23
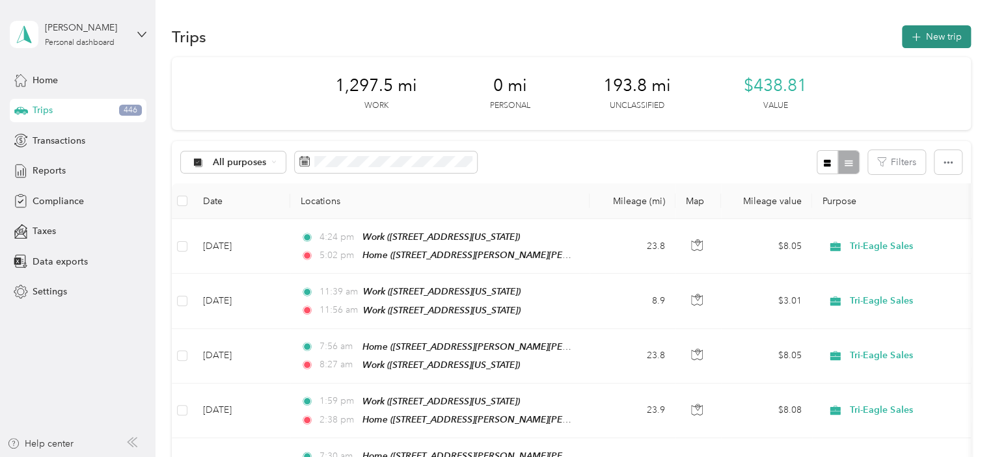
click at [933, 40] on button "New trip" at bounding box center [936, 36] width 69 height 23
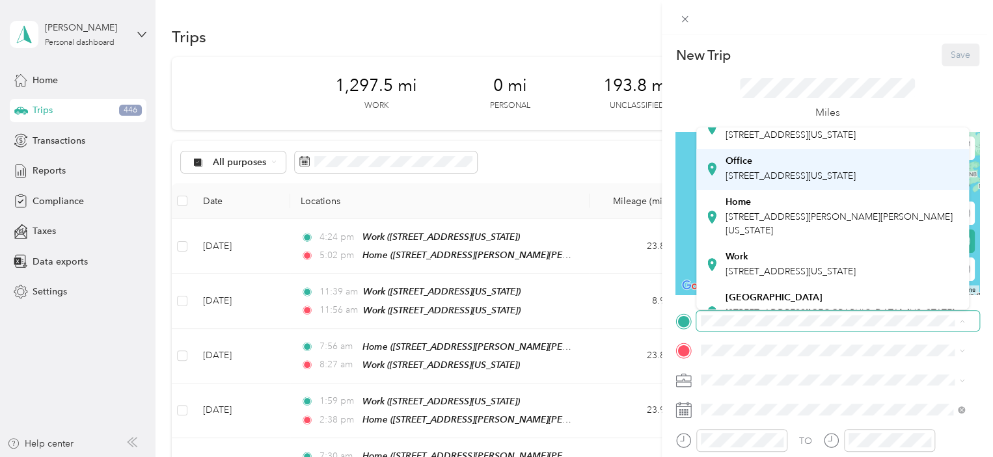
scroll to position [65, 0]
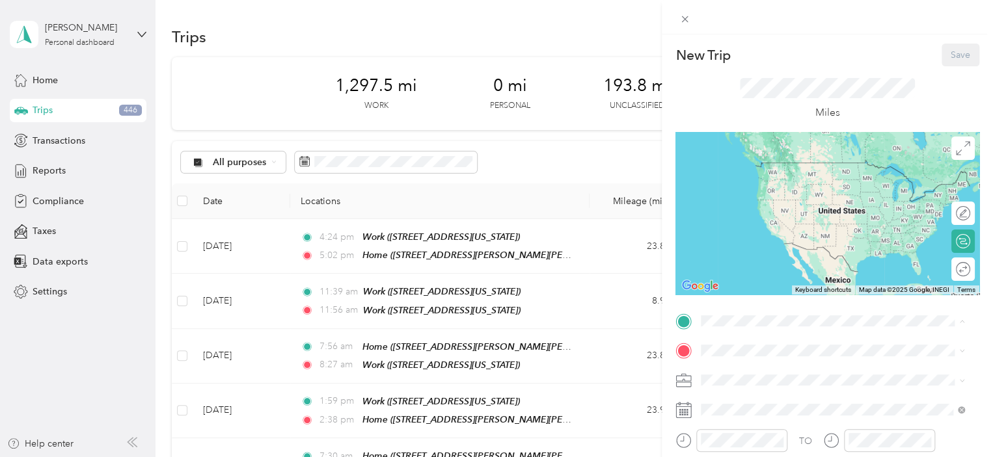
click at [775, 245] on div "Work" at bounding box center [790, 239] width 130 height 12
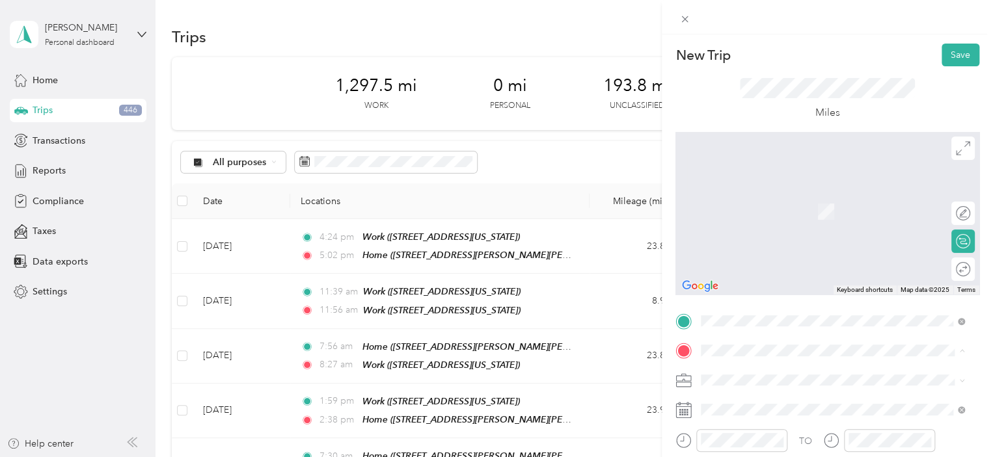
drag, startPoint x: 780, startPoint y: 254, endPoint x: 773, endPoint y: 252, distance: 7.0
click at [779, 248] on span "[STREET_ADDRESS][PERSON_NAME][PERSON_NAME][US_STATE]" at bounding box center [838, 235] width 227 height 25
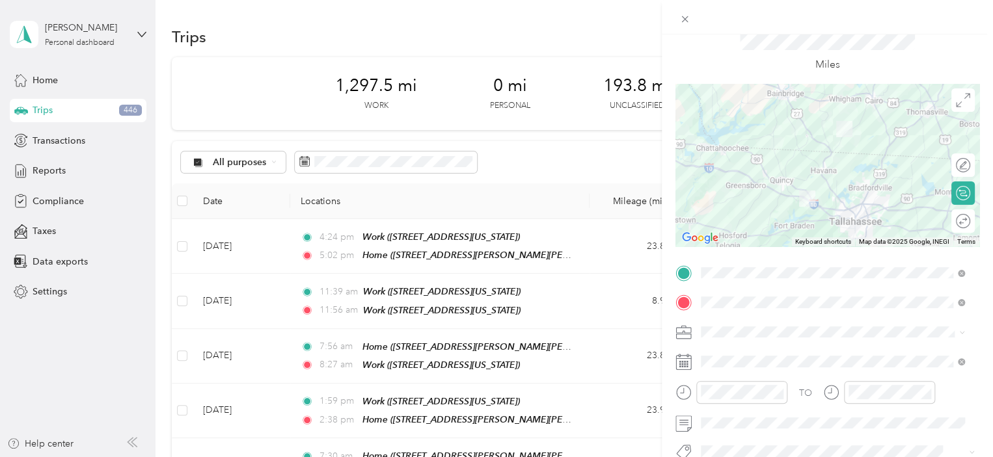
scroll to position [130, 0]
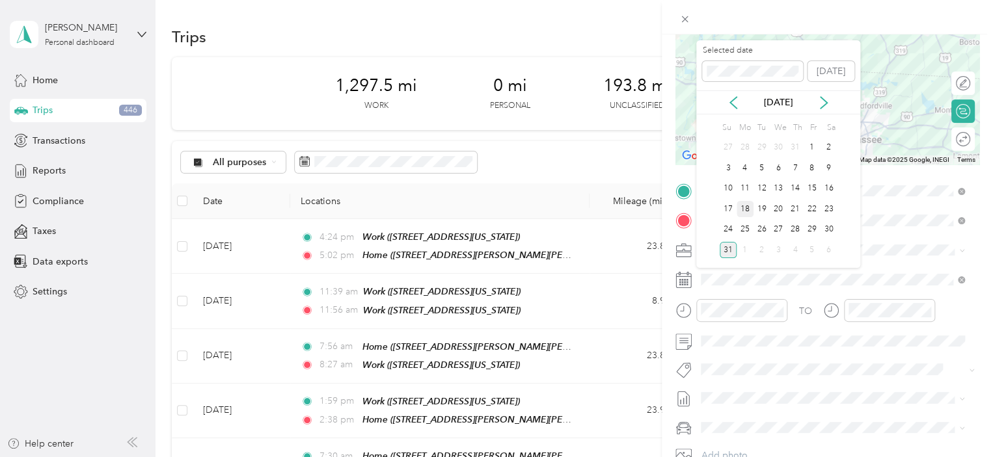
click at [749, 205] on div "18" at bounding box center [744, 209] width 17 height 16
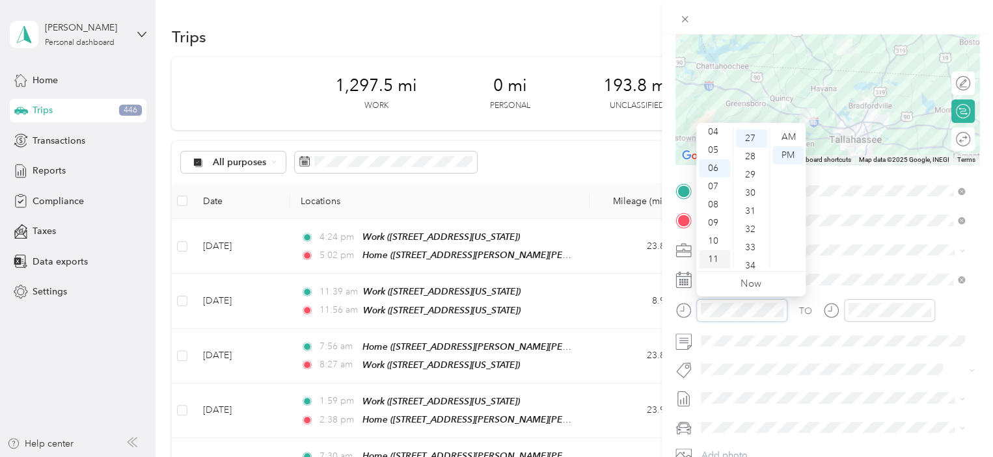
scroll to position [492, 0]
click at [715, 131] on div "04" at bounding box center [714, 132] width 31 height 18
click at [751, 135] on div "00" at bounding box center [751, 137] width 31 height 18
click at [788, 151] on div "PM" at bounding box center [787, 155] width 31 height 18
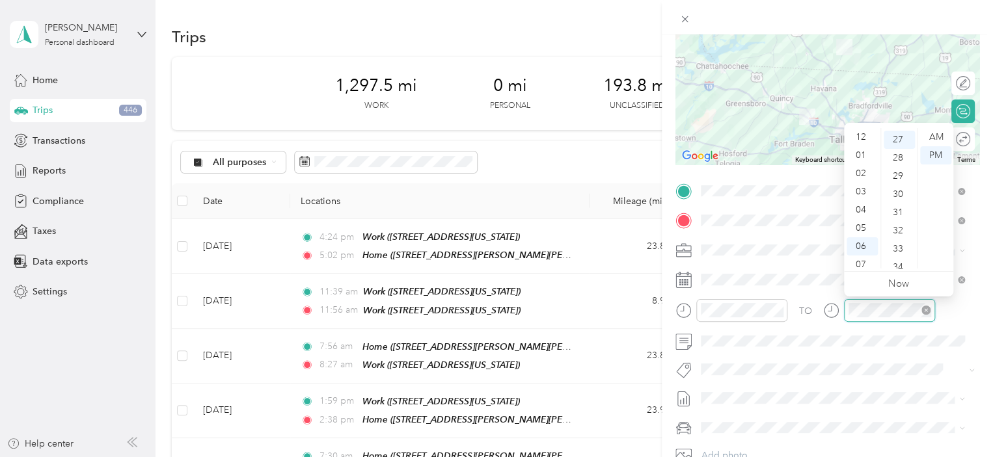
scroll to position [78, 0]
click at [865, 124] on div "12 01 02 03 04 05 06 07 08 09 10 11 00 01 02 03 04 05 06 07 08 09 10 11 12 13 1…" at bounding box center [898, 197] width 109 height 148
click at [861, 129] on div "04" at bounding box center [861, 132] width 31 height 18
click at [894, 189] on div "30" at bounding box center [898, 192] width 31 height 18
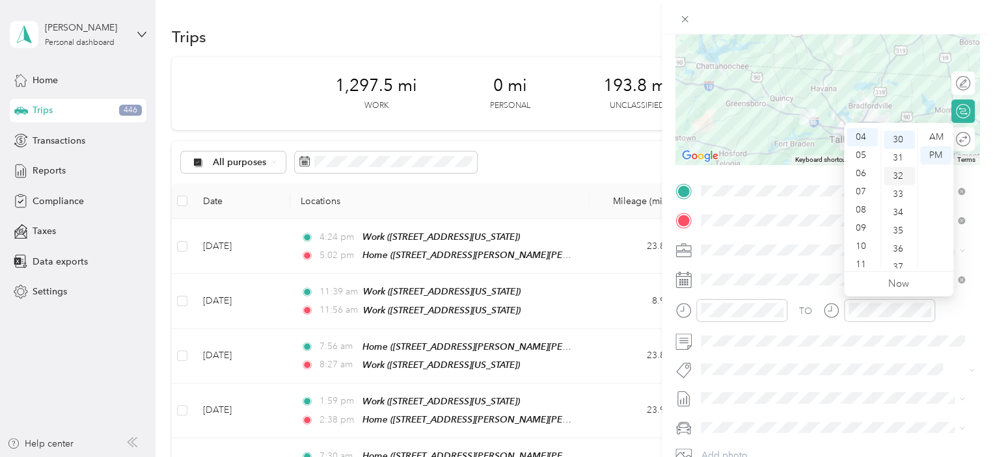
scroll to position [546, 0]
click at [939, 154] on div "PM" at bounding box center [935, 155] width 31 height 18
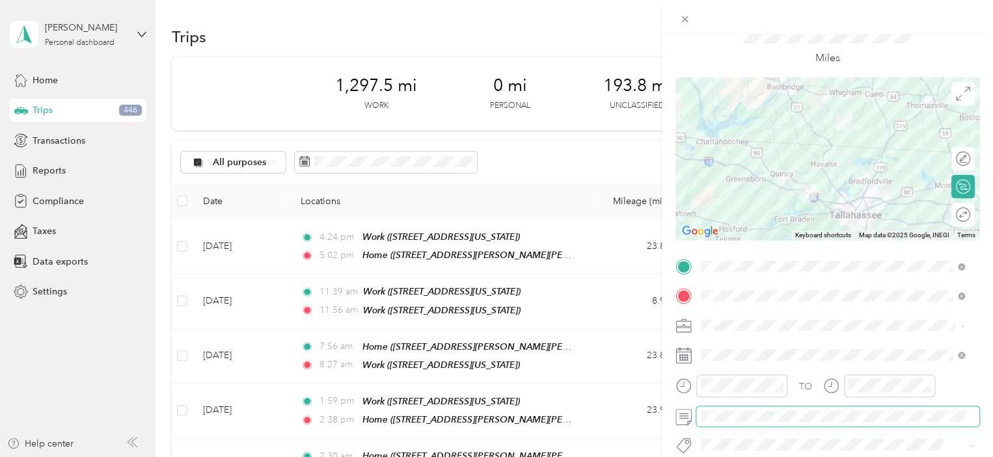
scroll to position [0, 0]
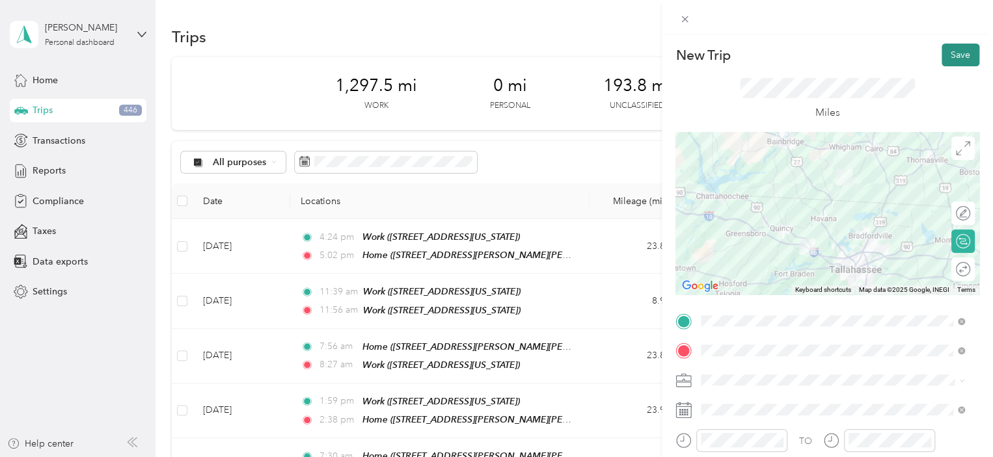
click at [944, 55] on button "Save" at bounding box center [960, 55] width 38 height 23
click at [944, 54] on button "Save" at bounding box center [960, 55] width 38 height 23
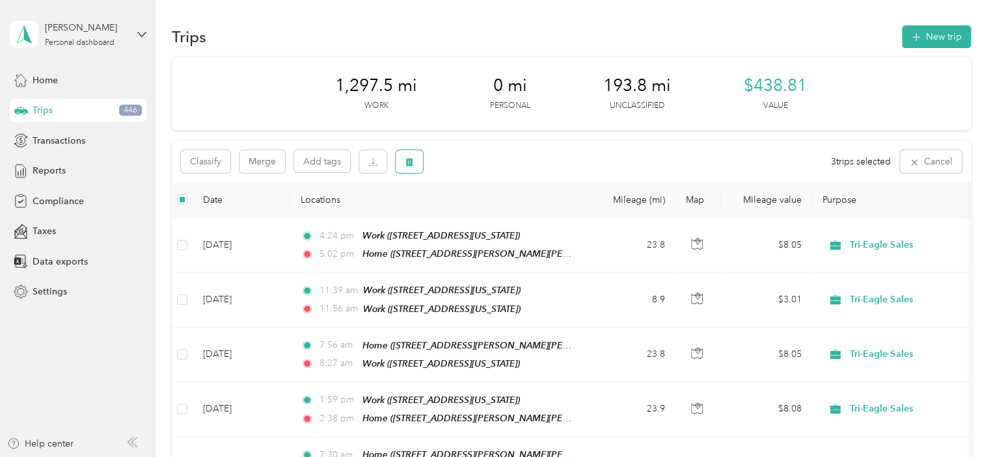
click at [412, 161] on icon "button" at bounding box center [409, 161] width 9 height 9
click at [502, 208] on button "Yes" at bounding box center [505, 216] width 25 height 21
click at [411, 161] on icon "button" at bounding box center [409, 162] width 8 height 8
drag, startPoint x: 513, startPoint y: 215, endPoint x: 502, endPoint y: 213, distance: 10.6
click at [511, 215] on button "Yes" at bounding box center [505, 216] width 25 height 21
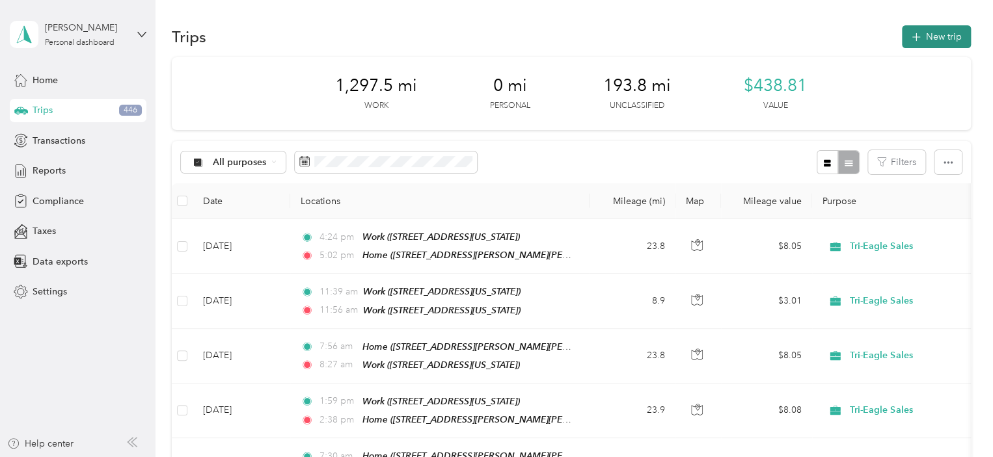
click at [926, 36] on button "New trip" at bounding box center [936, 36] width 69 height 23
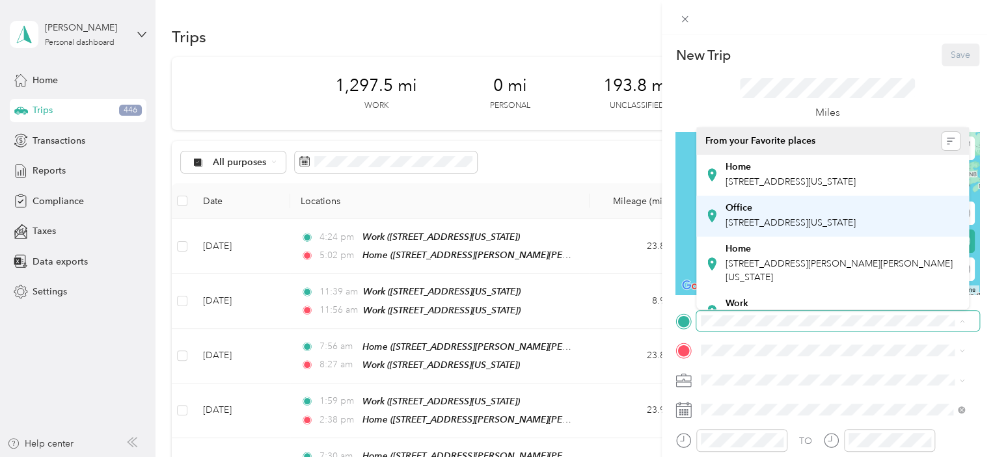
scroll to position [65, 0]
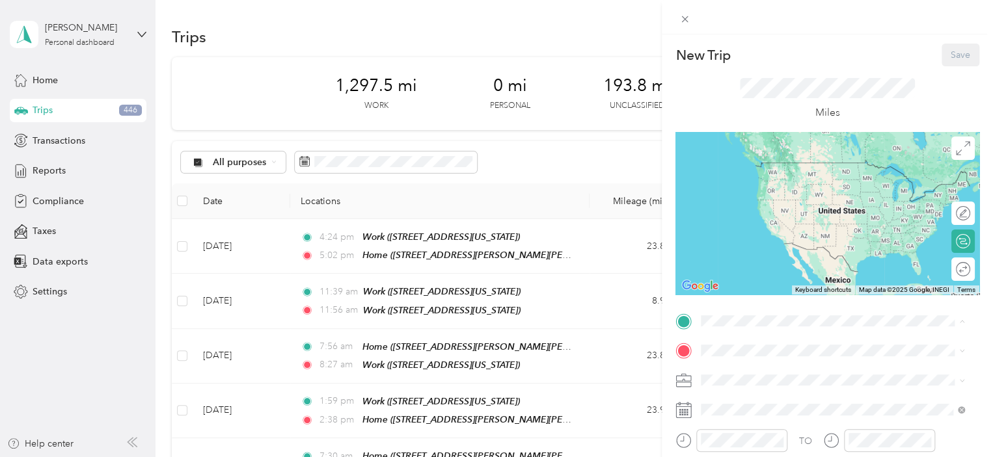
click at [794, 218] on span "[STREET_ADDRESS][PERSON_NAME][PERSON_NAME][US_STATE]" at bounding box center [838, 205] width 227 height 25
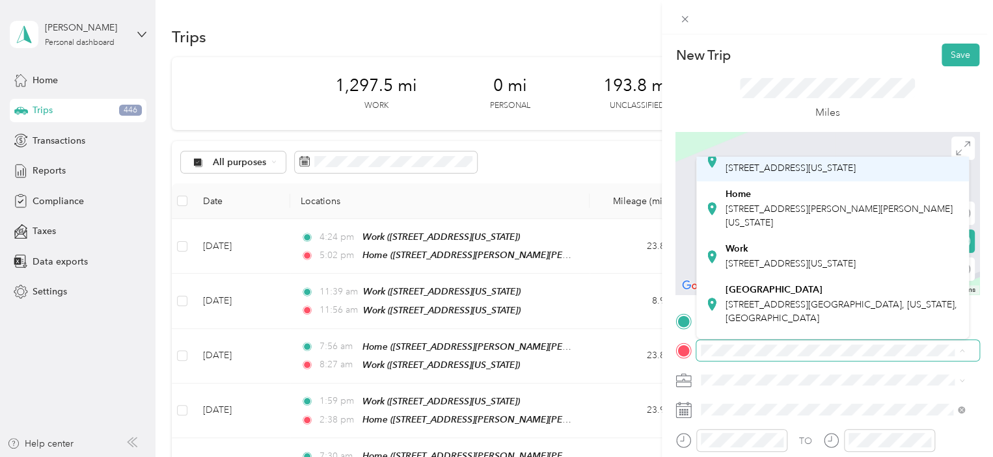
scroll to position [130, 0]
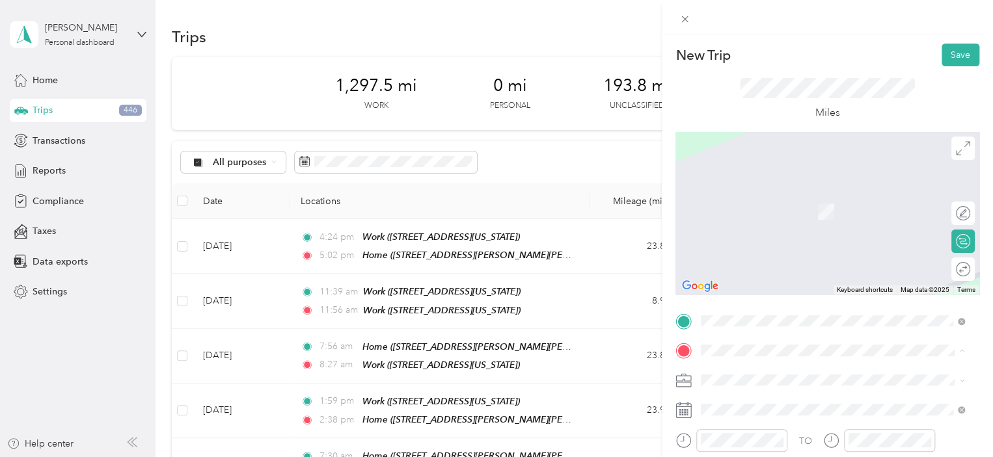
click at [771, 225] on div "Work [STREET_ADDRESS][US_STATE]" at bounding box center [790, 211] width 130 height 27
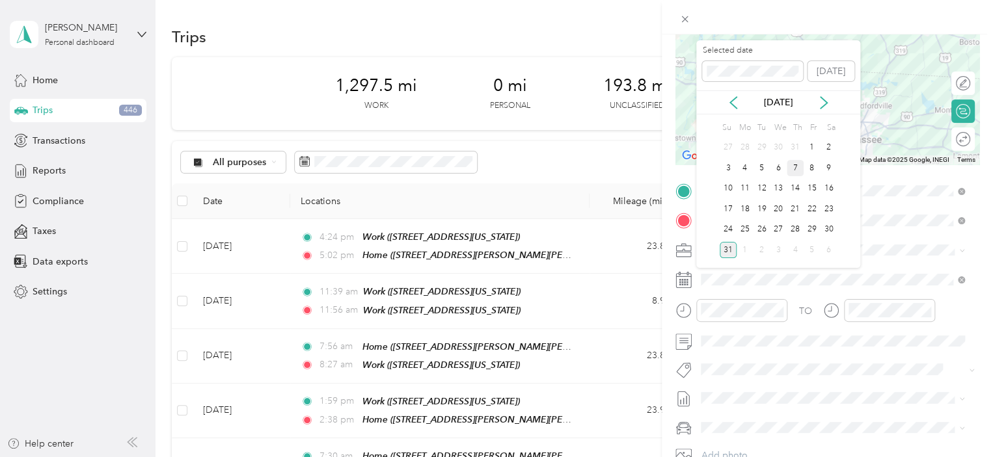
click at [796, 165] on div "7" at bounding box center [794, 168] width 17 height 16
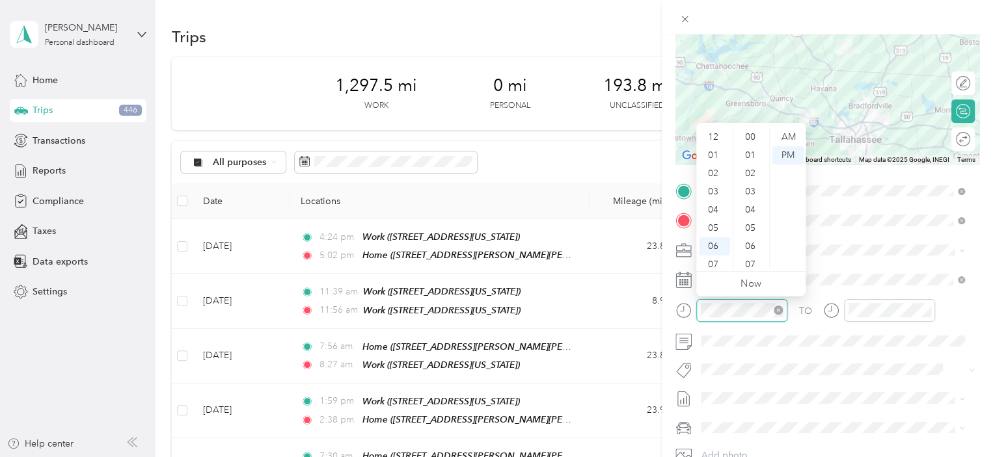
scroll to position [78, 0]
click at [713, 187] on div "07" at bounding box center [714, 187] width 31 height 18
click at [753, 134] on div "00" at bounding box center [751, 137] width 31 height 18
click at [792, 133] on div "AM" at bounding box center [787, 137] width 31 height 18
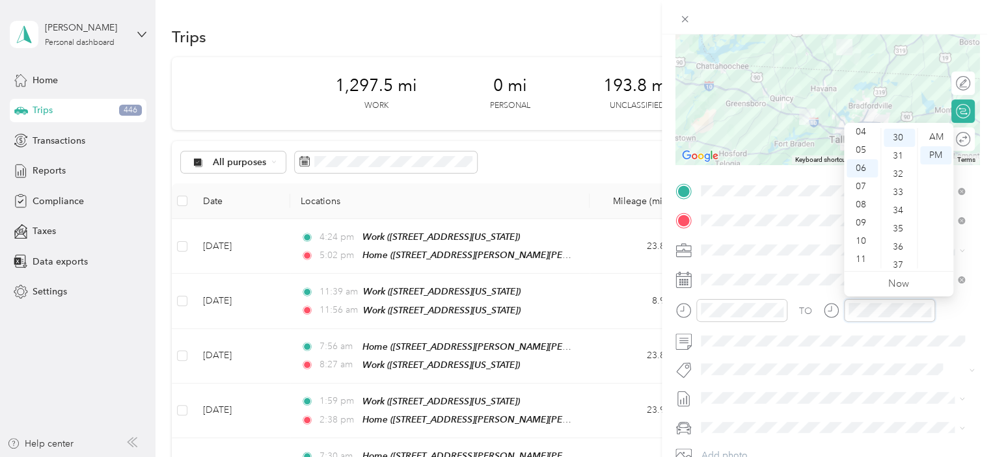
scroll to position [546, 0]
click at [870, 187] on div "07" at bounding box center [861, 187] width 31 height 18
drag, startPoint x: 900, startPoint y: 135, endPoint x: 913, endPoint y: 134, distance: 12.4
click at [900, 135] on div "30" at bounding box center [898, 137] width 31 height 18
click at [936, 135] on div "AM" at bounding box center [935, 137] width 31 height 18
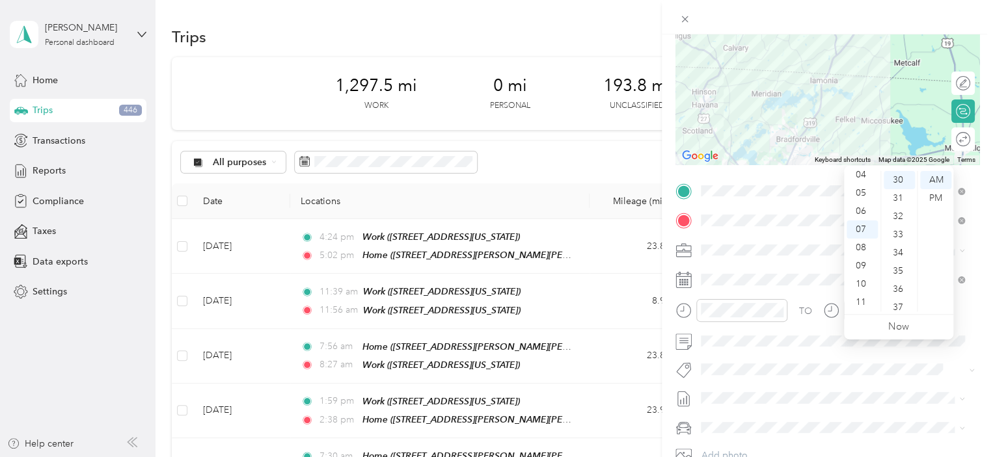
scroll to position [0, 0]
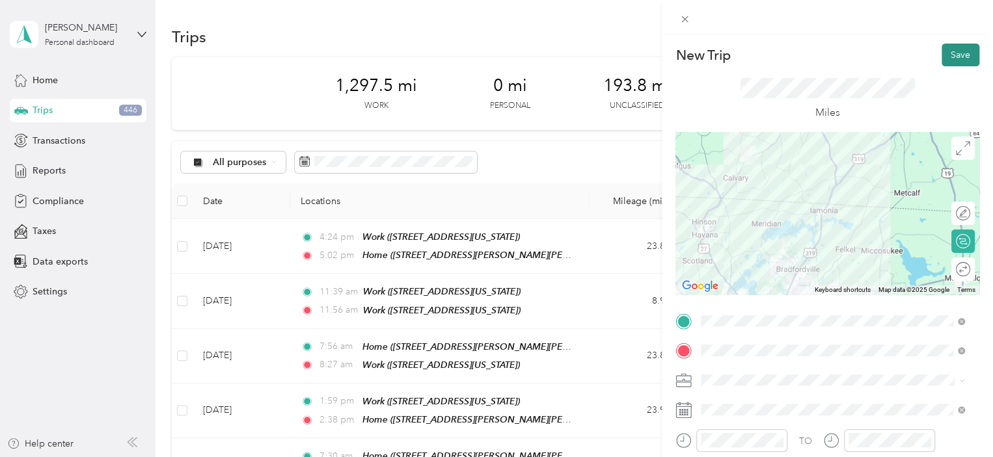
click at [947, 57] on button "Save" at bounding box center [960, 55] width 38 height 23
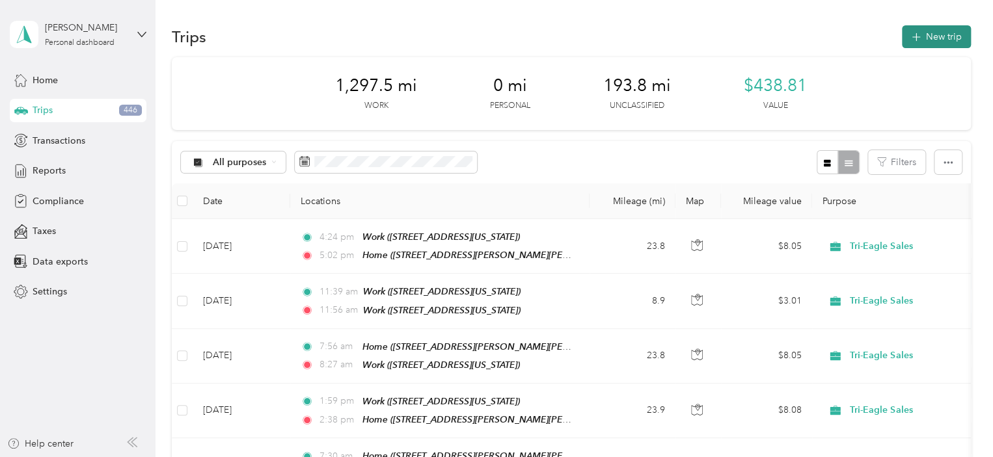
click at [937, 40] on button "New trip" at bounding box center [936, 36] width 69 height 23
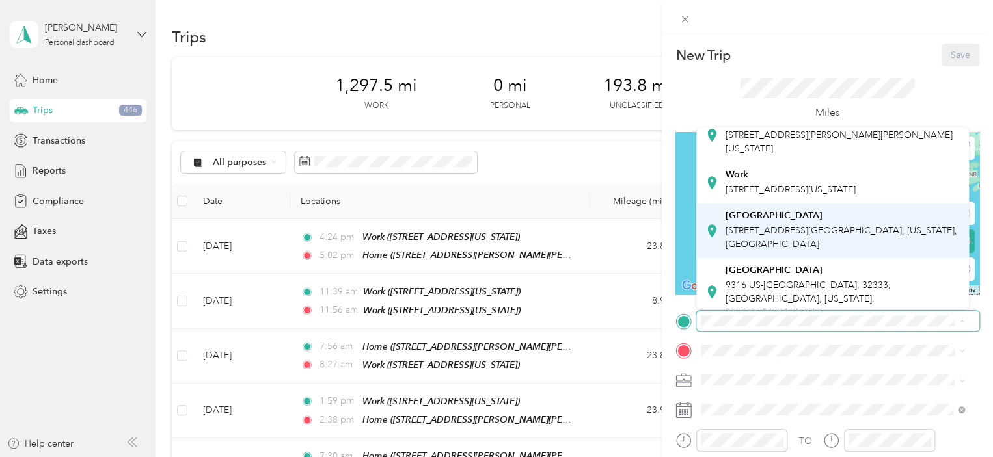
scroll to position [130, 0]
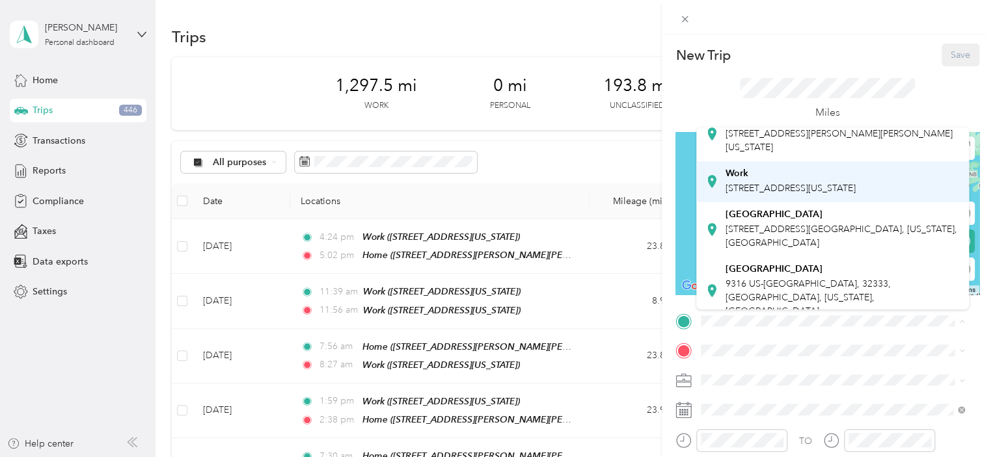
click at [777, 194] on span "[STREET_ADDRESS][US_STATE]" at bounding box center [790, 188] width 130 height 11
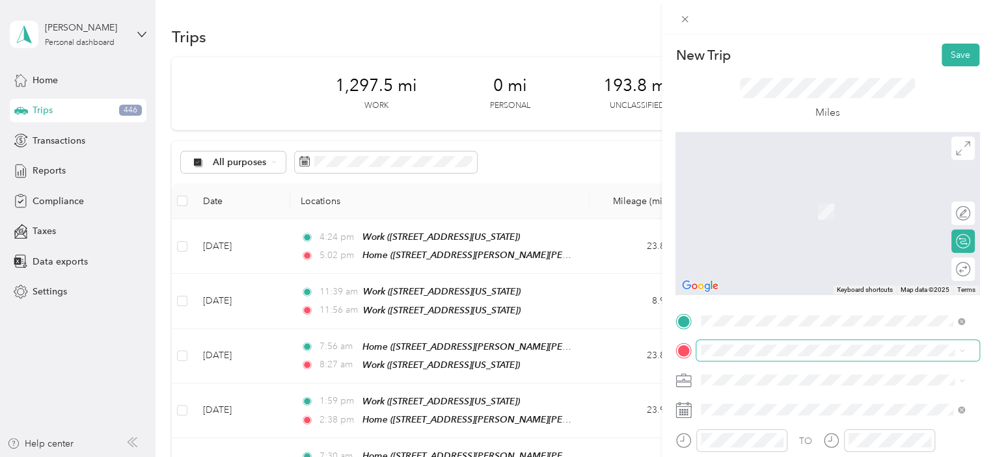
click at [736, 342] on span at bounding box center [837, 350] width 283 height 21
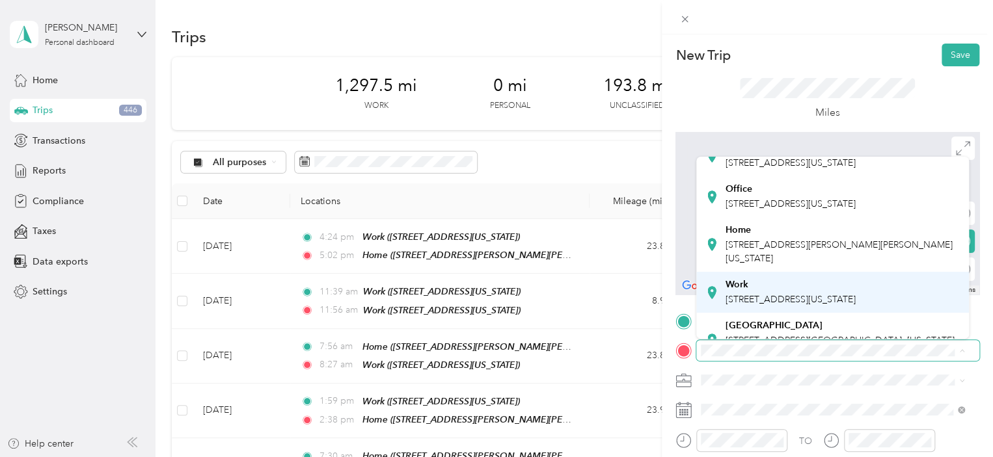
scroll to position [65, 0]
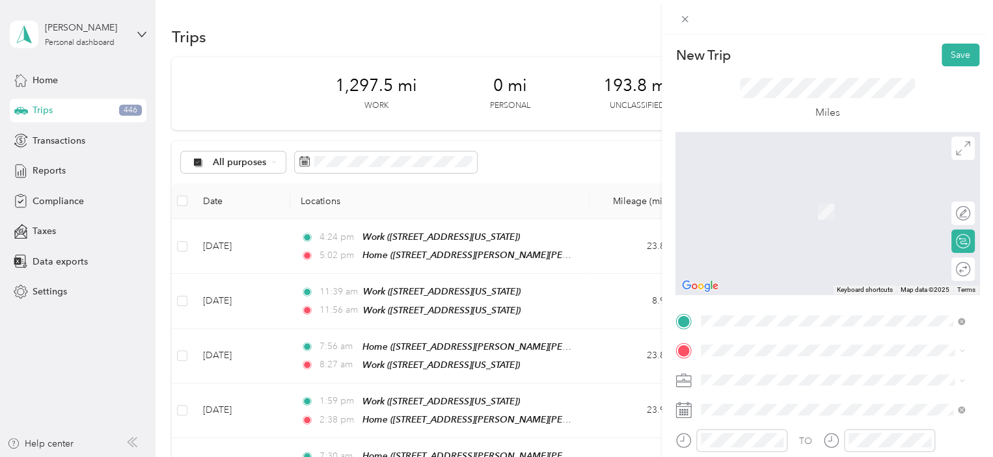
click at [780, 248] on span "[STREET_ADDRESS][PERSON_NAME][PERSON_NAME][US_STATE]" at bounding box center [838, 235] width 227 height 25
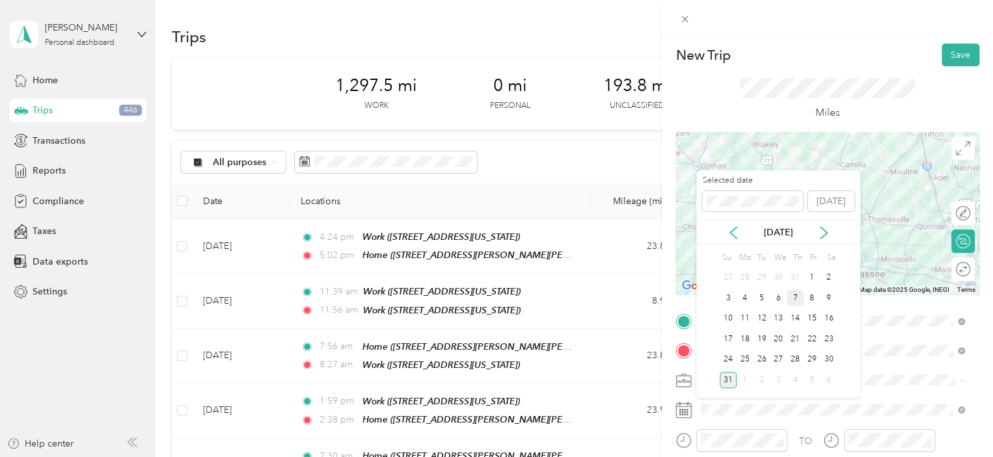
click at [797, 293] on div "7" at bounding box center [794, 298] width 17 height 16
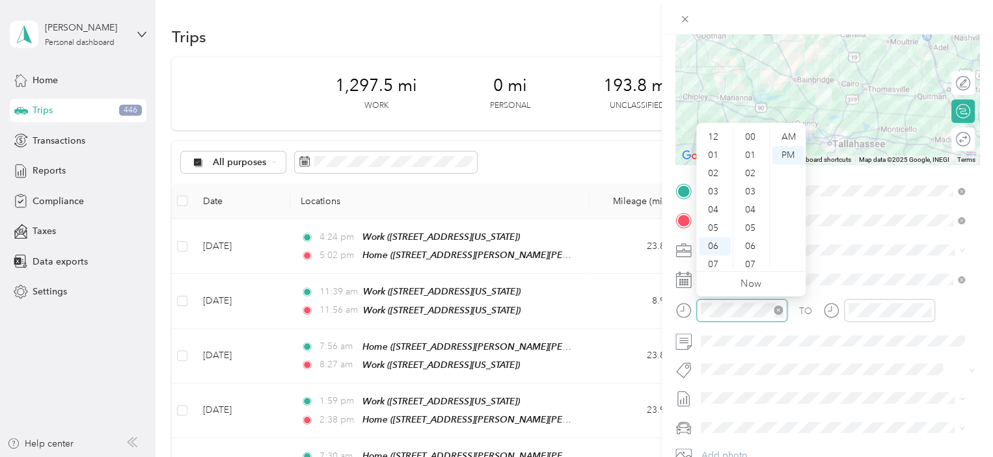
scroll to position [78, 0]
click at [718, 129] on div "04" at bounding box center [714, 132] width 31 height 18
click at [749, 137] on div "00" at bounding box center [751, 137] width 31 height 18
click at [794, 153] on div "PM" at bounding box center [787, 155] width 31 height 18
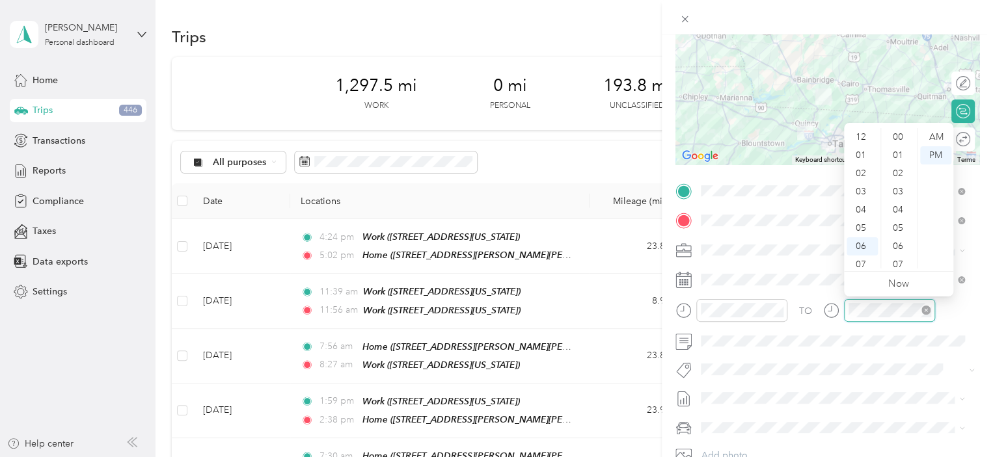
scroll to position [78, 0]
click at [864, 131] on div "04" at bounding box center [861, 132] width 31 height 18
click at [898, 135] on div "30" at bounding box center [898, 137] width 31 height 18
drag, startPoint x: 945, startPoint y: 151, endPoint x: 939, endPoint y: 146, distance: 7.4
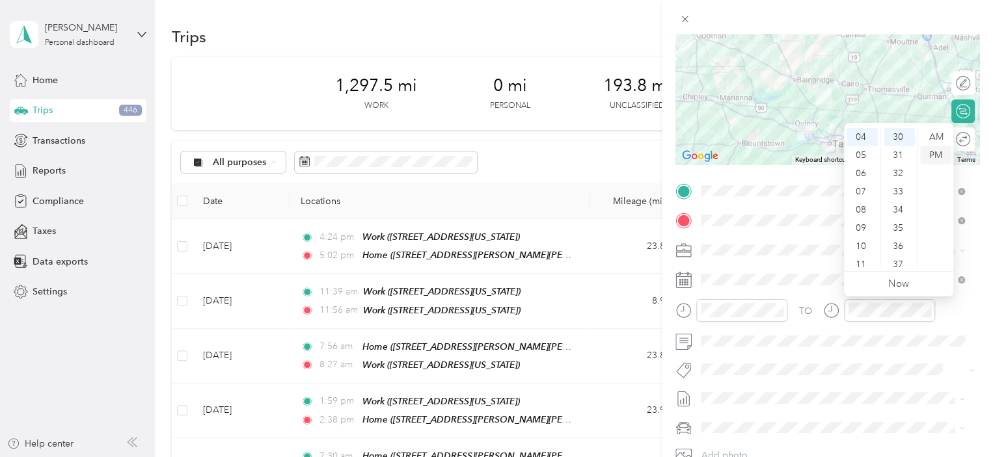
click at [944, 151] on div "PM" at bounding box center [935, 155] width 31 height 18
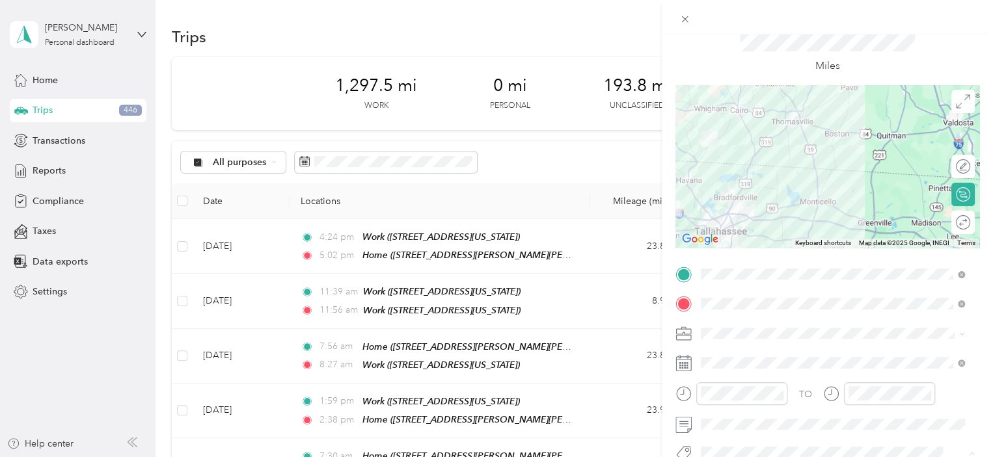
scroll to position [0, 0]
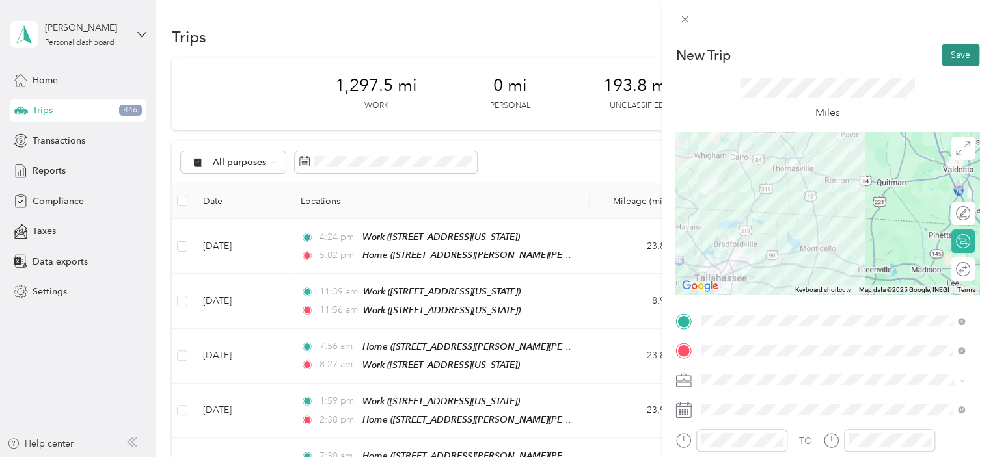
click at [947, 54] on button "Save" at bounding box center [960, 55] width 38 height 23
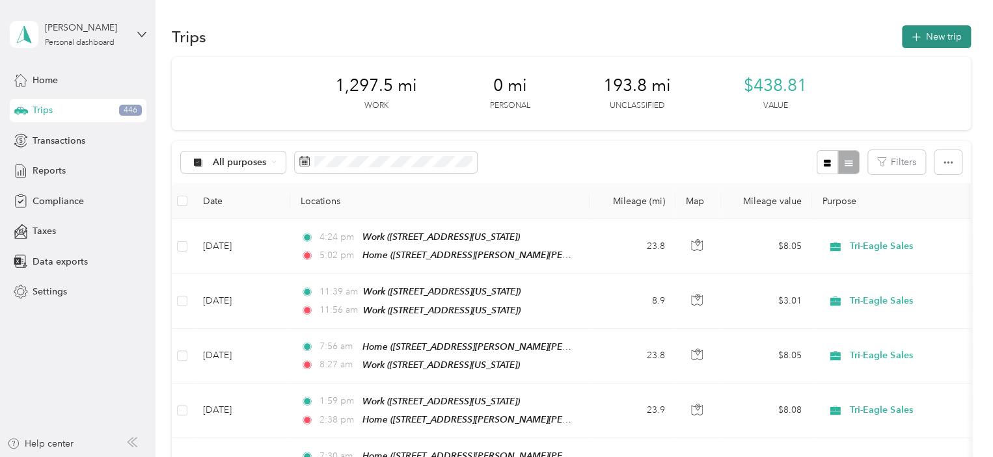
click at [935, 36] on button "New trip" at bounding box center [936, 36] width 69 height 23
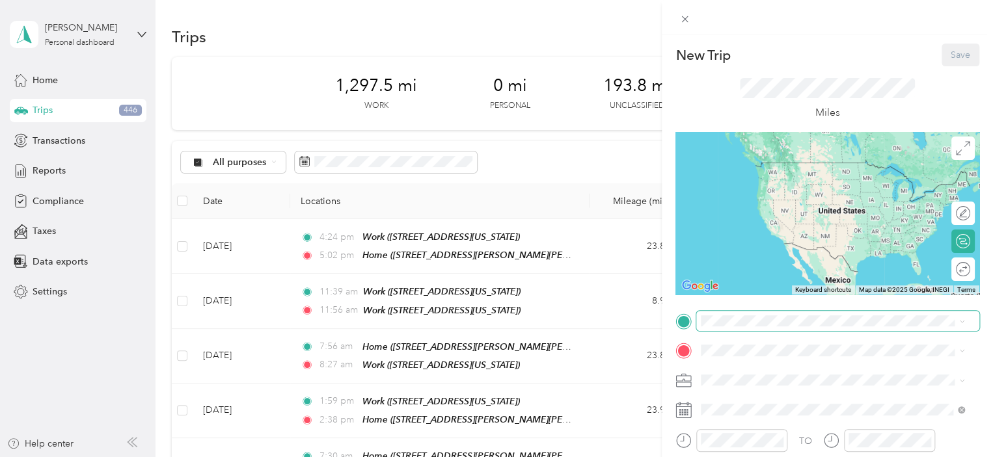
click at [734, 314] on span at bounding box center [837, 321] width 283 height 21
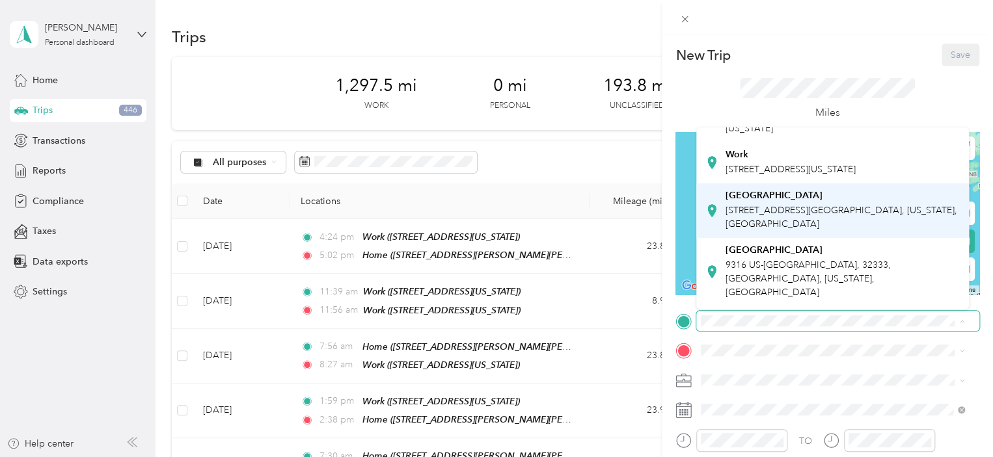
scroll to position [130, 0]
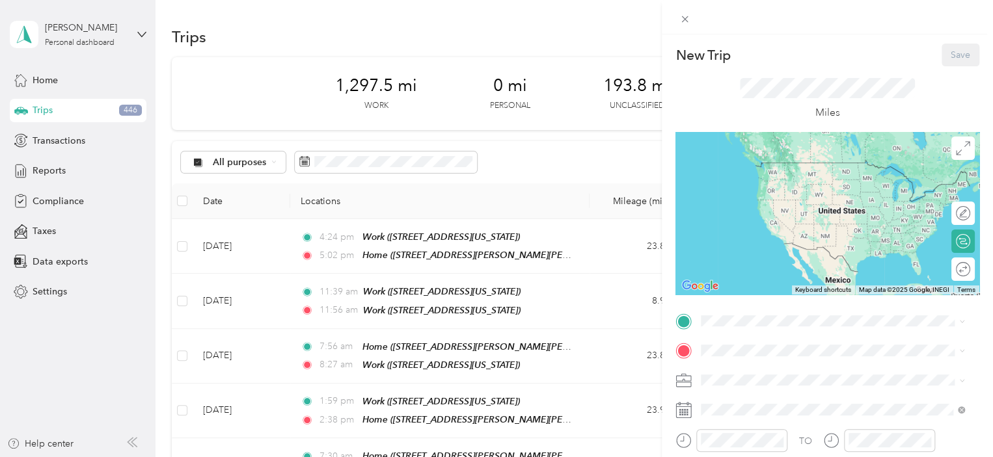
click at [784, 152] on span "[STREET_ADDRESS][PERSON_NAME][PERSON_NAME][US_STATE]" at bounding box center [838, 139] width 227 height 25
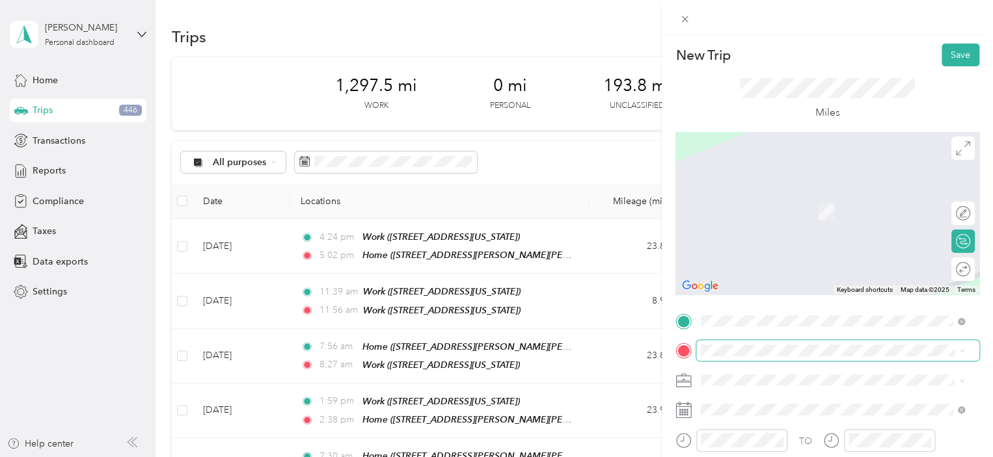
click at [716, 343] on span at bounding box center [837, 350] width 283 height 21
click at [762, 224] on div "Work [STREET_ADDRESS][US_STATE]" at bounding box center [790, 210] width 130 height 27
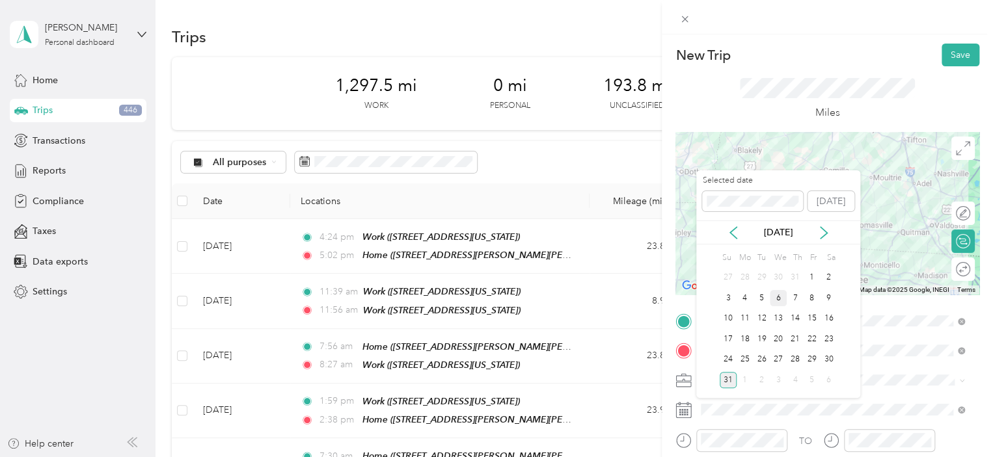
drag, startPoint x: 782, startPoint y: 293, endPoint x: 775, endPoint y: 290, distance: 8.2
click at [782, 293] on div "6" at bounding box center [777, 298] width 17 height 16
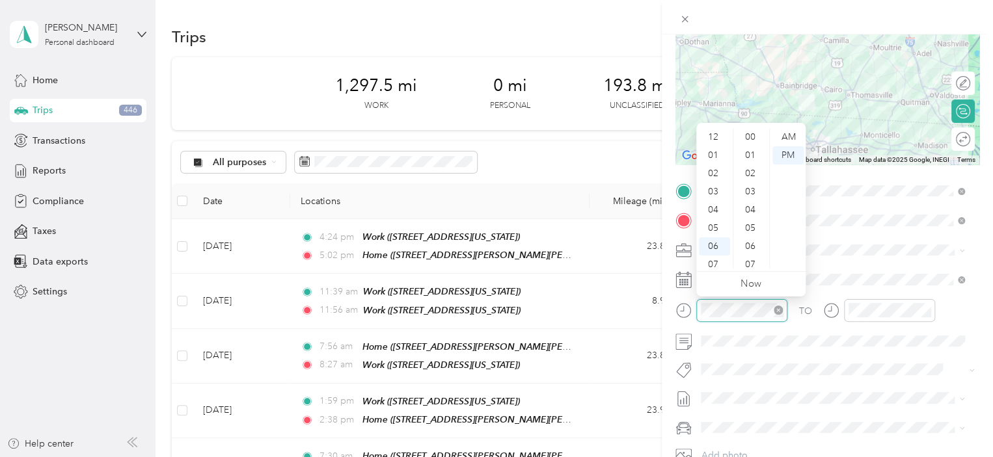
scroll to position [78, 0]
click at [715, 185] on div "07" at bounding box center [714, 187] width 31 height 18
click at [747, 181] on div "30" at bounding box center [751, 184] width 31 height 18
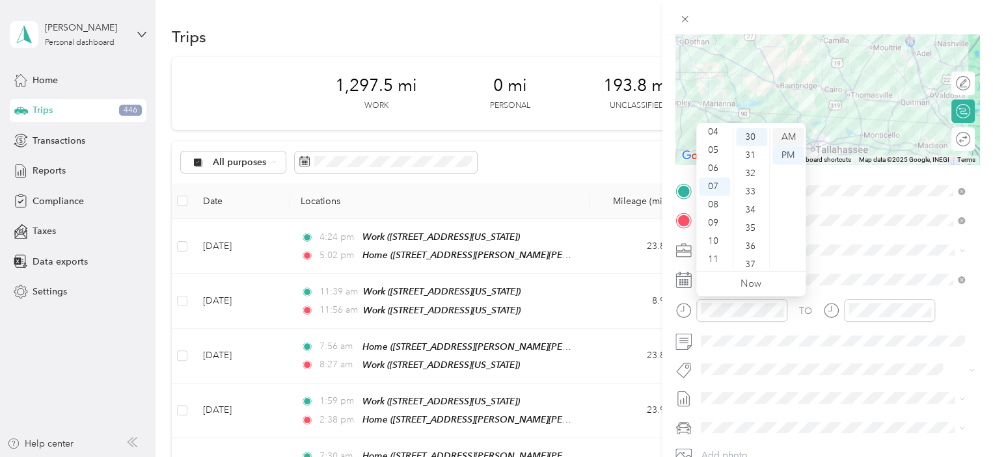
click at [785, 133] on div "AM" at bounding box center [787, 137] width 31 height 18
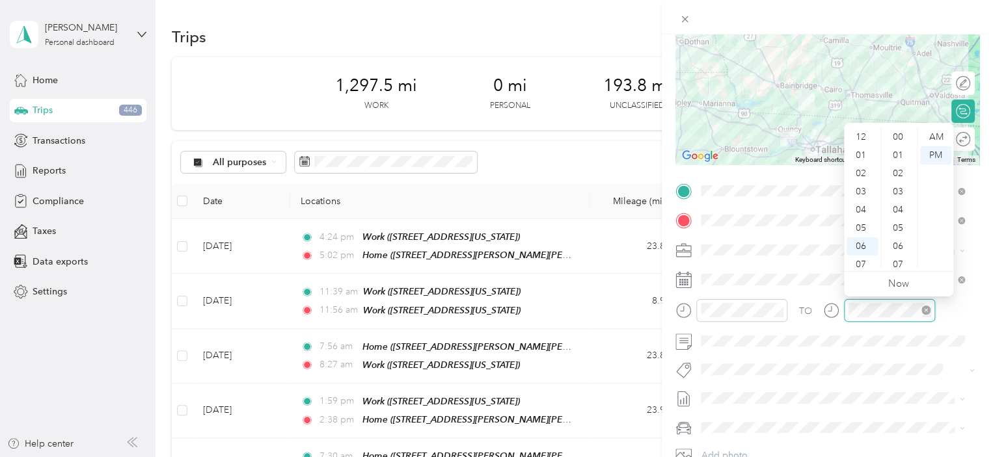
scroll to position [78, 0]
click at [861, 206] on div "08" at bounding box center [861, 205] width 31 height 18
click at [903, 133] on div "00" at bounding box center [898, 137] width 31 height 18
click at [938, 133] on div "AM" at bounding box center [935, 137] width 31 height 18
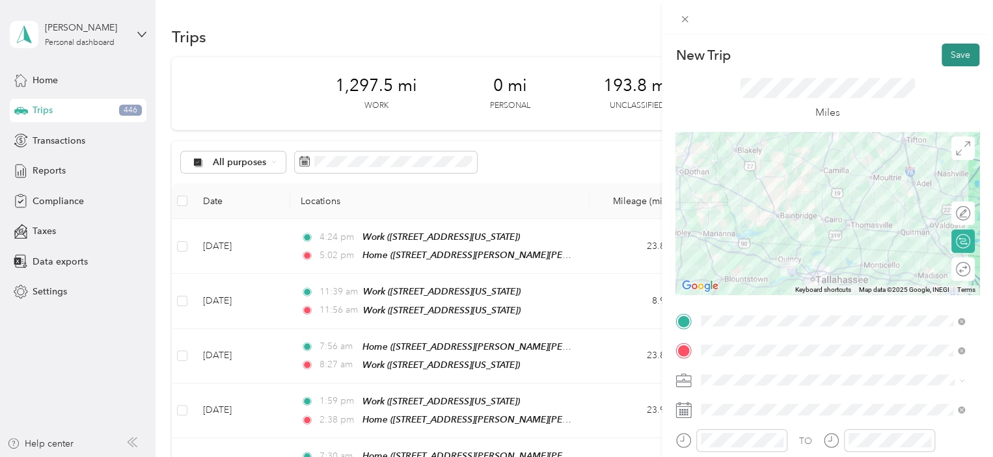
click at [952, 57] on button "Save" at bounding box center [960, 55] width 38 height 23
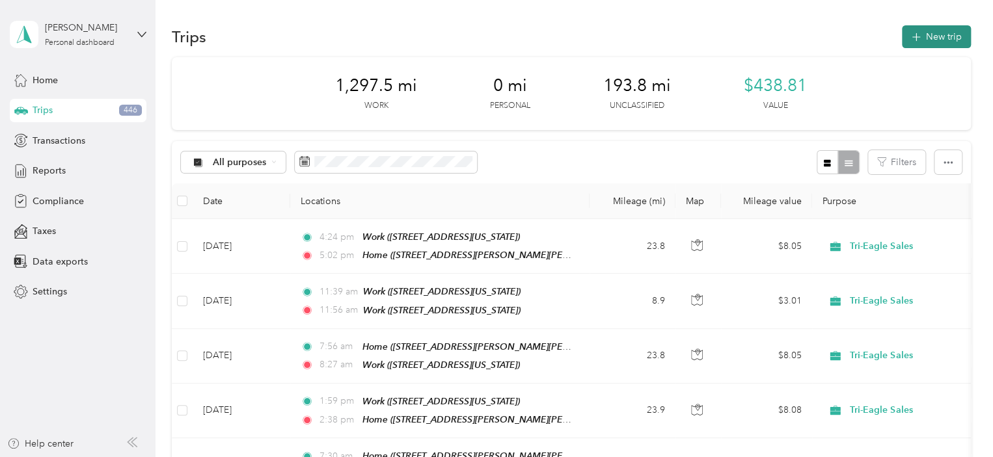
click at [925, 31] on button "New trip" at bounding box center [936, 36] width 69 height 23
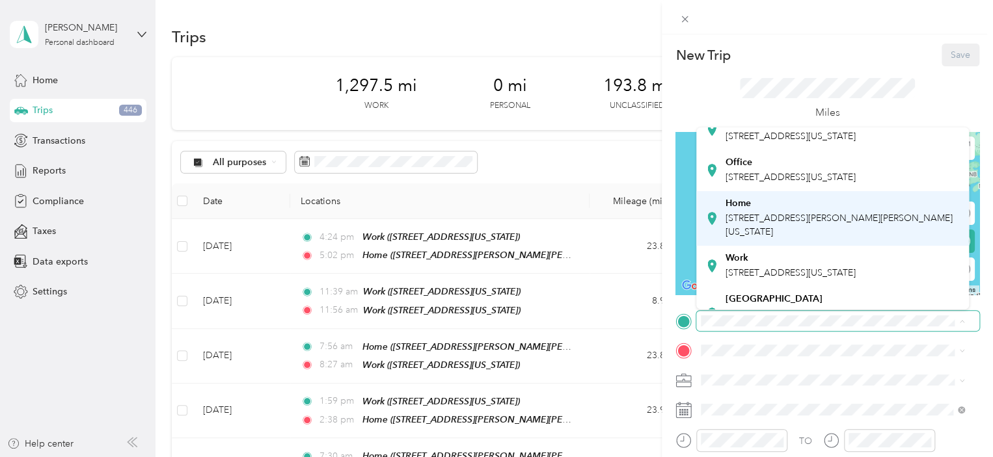
scroll to position [65, 0]
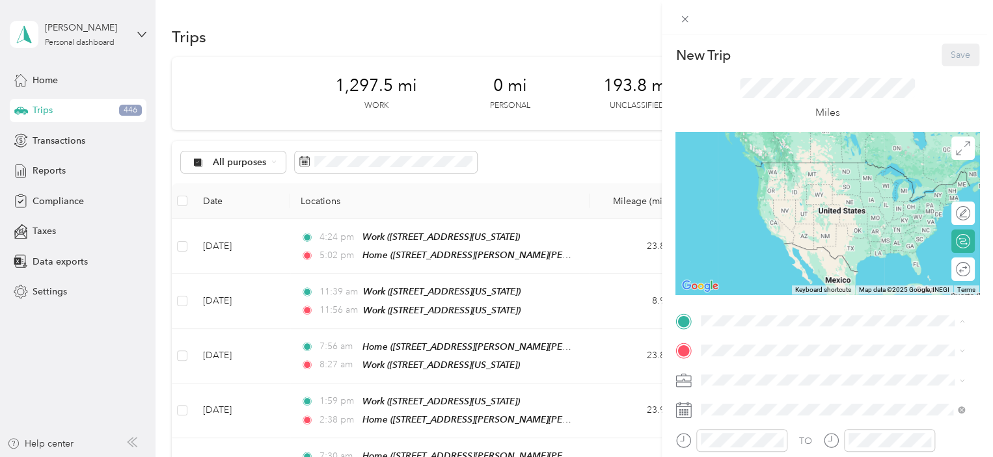
click at [772, 218] on span "[STREET_ADDRESS][PERSON_NAME][PERSON_NAME][US_STATE]" at bounding box center [838, 205] width 227 height 25
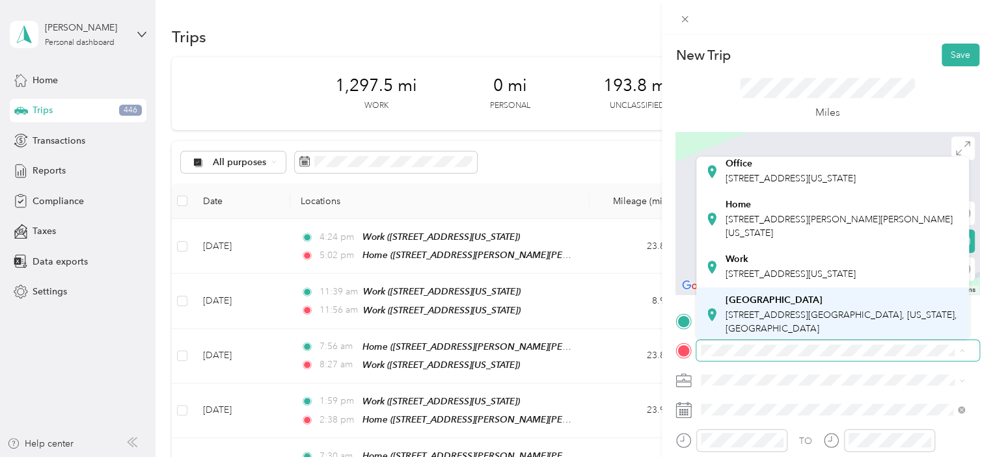
scroll to position [130, 0]
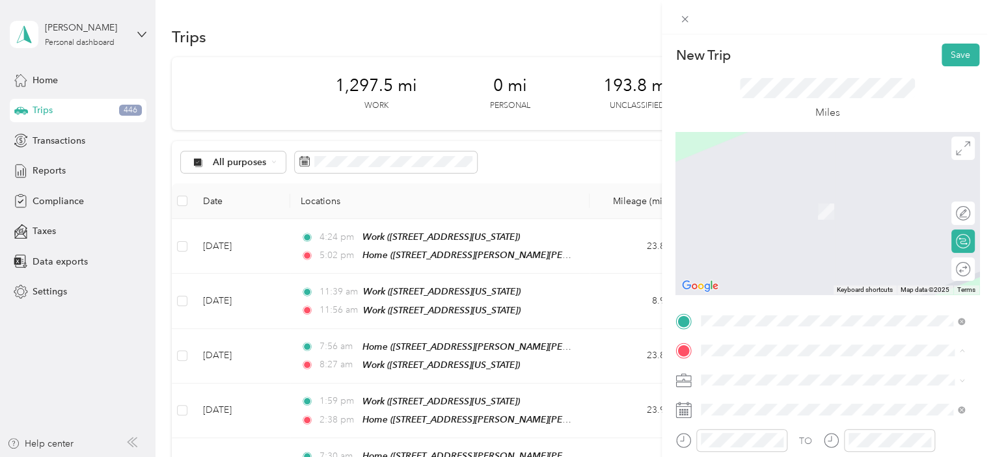
click at [768, 209] on div "Work" at bounding box center [790, 204] width 130 height 12
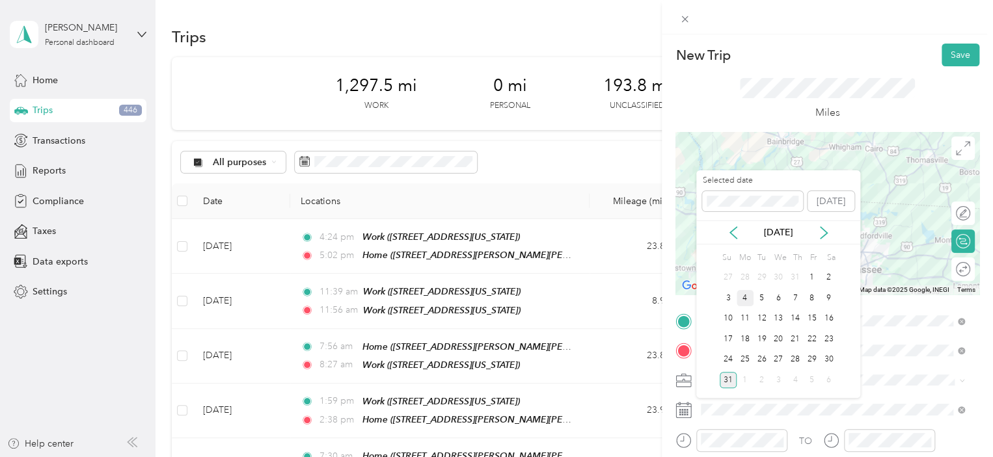
click at [747, 294] on div "4" at bounding box center [744, 298] width 17 height 16
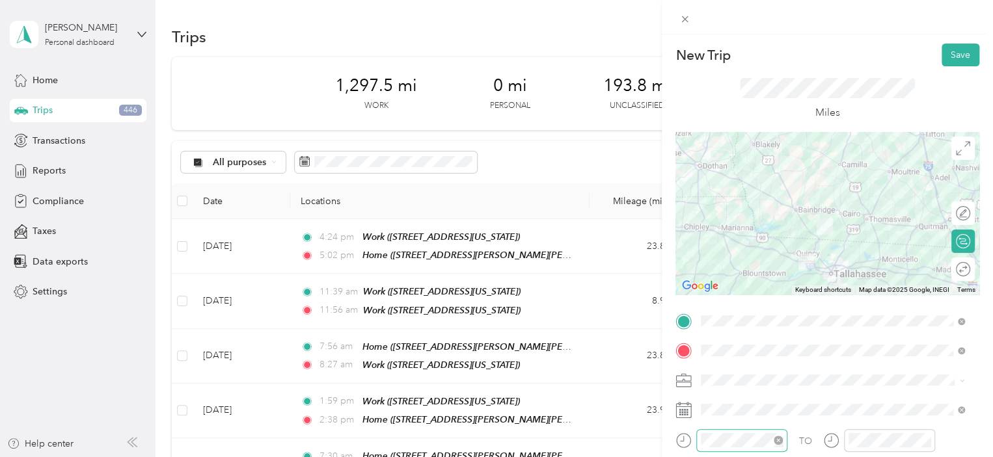
click at [713, 447] on div at bounding box center [741, 440] width 91 height 23
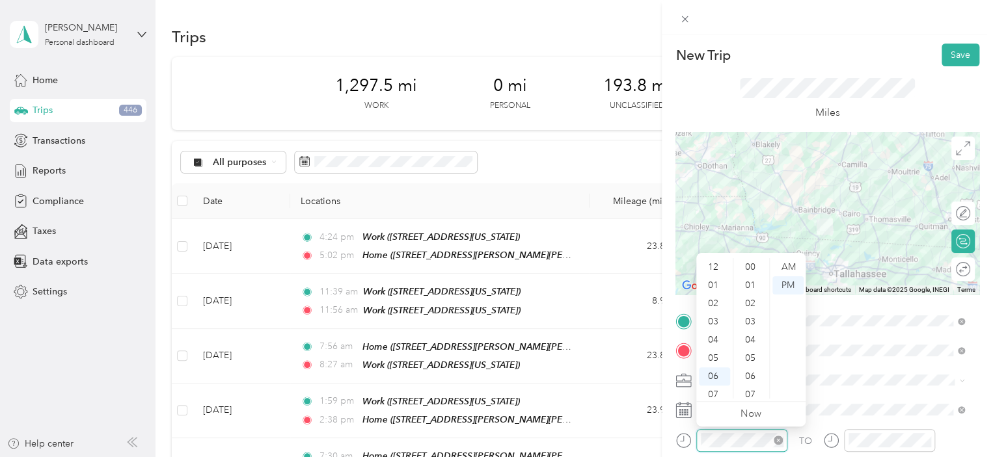
scroll to position [78, 0]
click at [712, 314] on div "07" at bounding box center [714, 317] width 31 height 18
click at [755, 360] on div "30" at bounding box center [751, 361] width 31 height 18
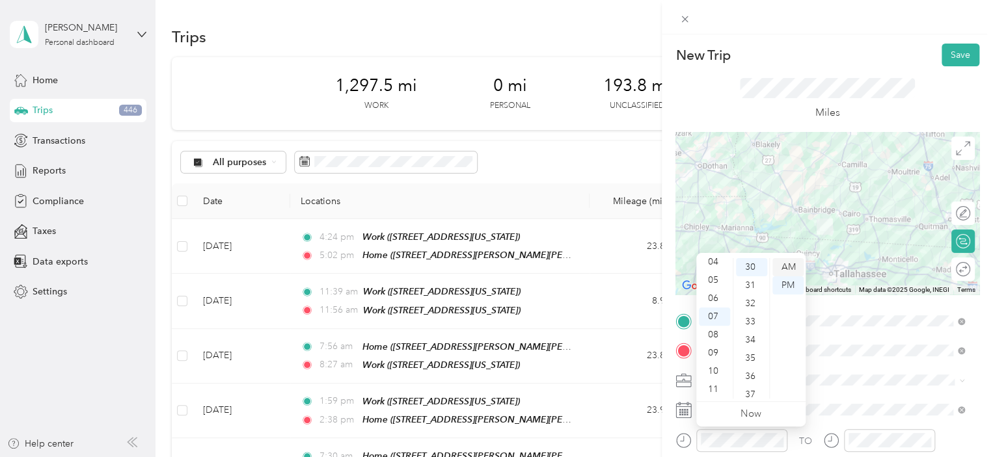
click at [790, 266] on div "AM" at bounding box center [787, 267] width 31 height 18
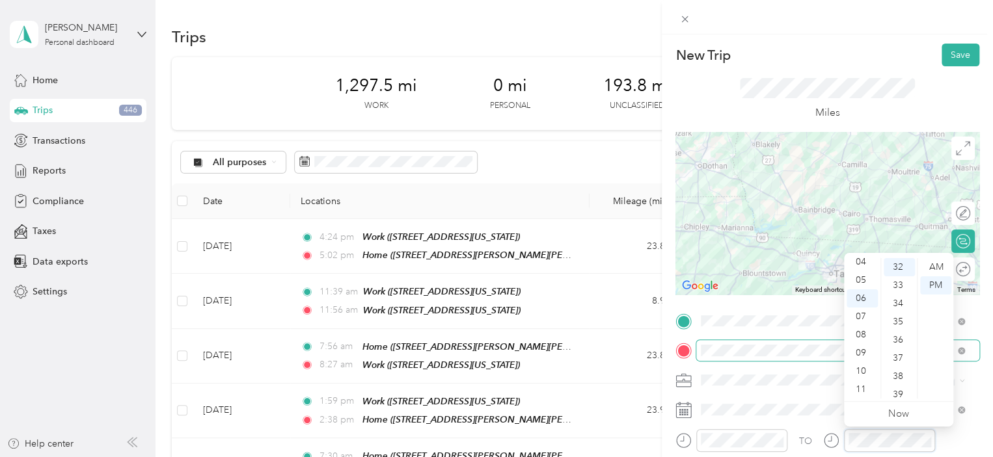
scroll to position [583, 0]
click at [859, 333] on div "08" at bounding box center [861, 335] width 31 height 18
click at [900, 265] on div "00" at bounding box center [898, 267] width 31 height 18
click at [930, 261] on div "AM" at bounding box center [935, 267] width 31 height 18
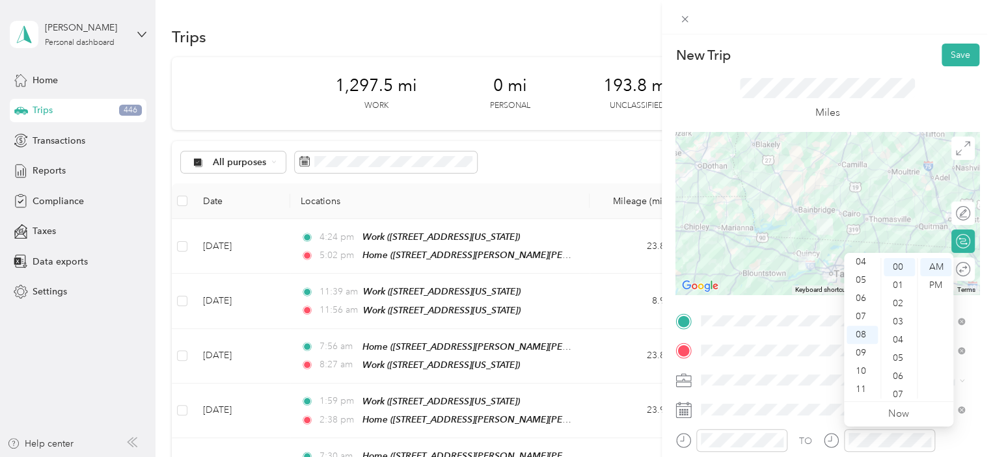
click at [938, 81] on div "Miles" at bounding box center [827, 99] width 304 height 66
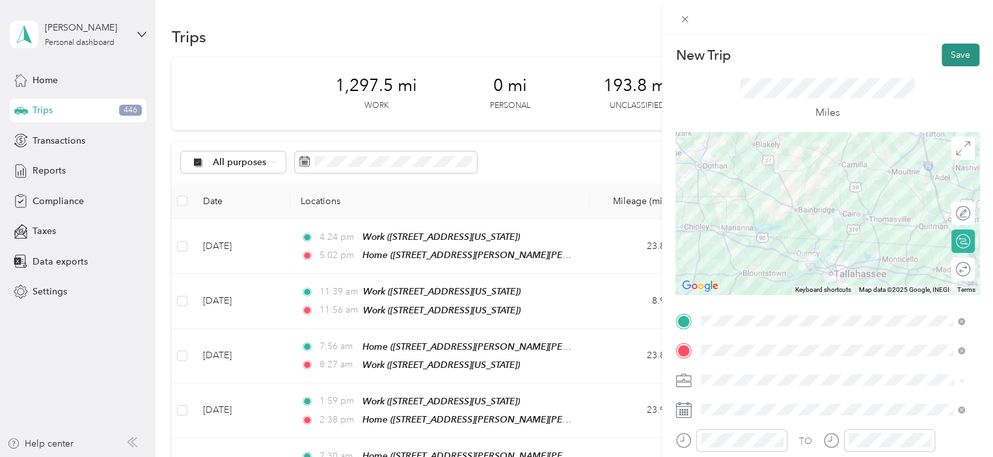
click at [952, 53] on button "Save" at bounding box center [960, 55] width 38 height 23
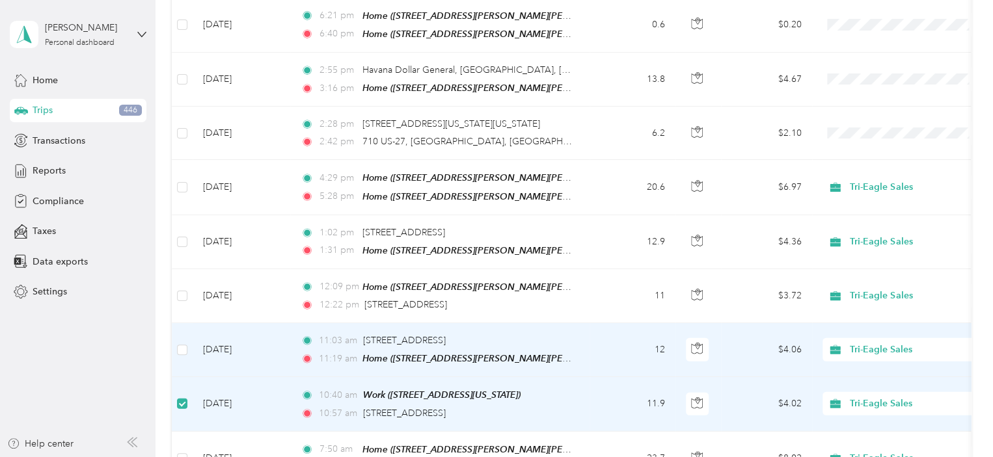
scroll to position [4236, 0]
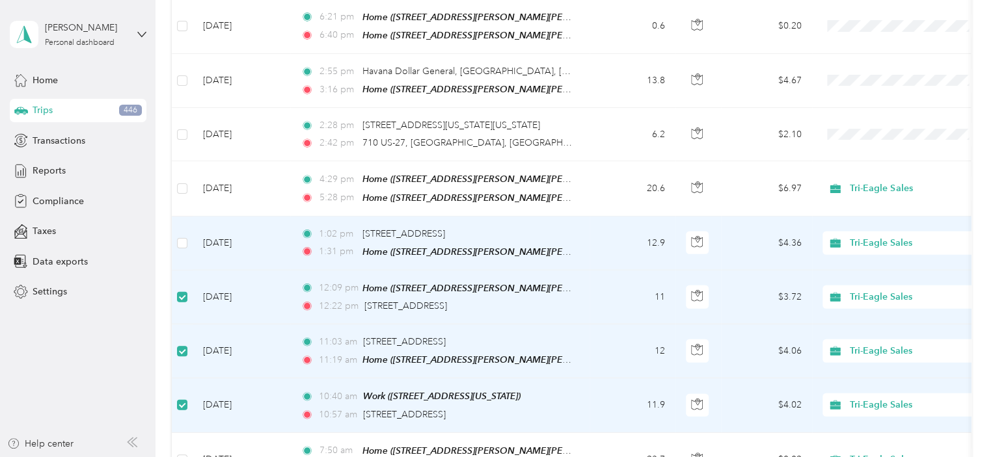
click at [174, 217] on td at bounding box center [182, 244] width 21 height 54
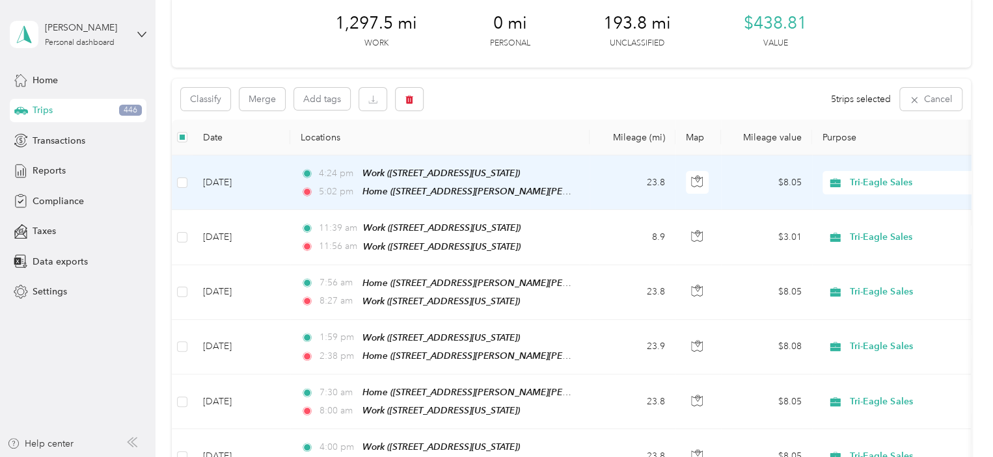
scroll to position [0, 0]
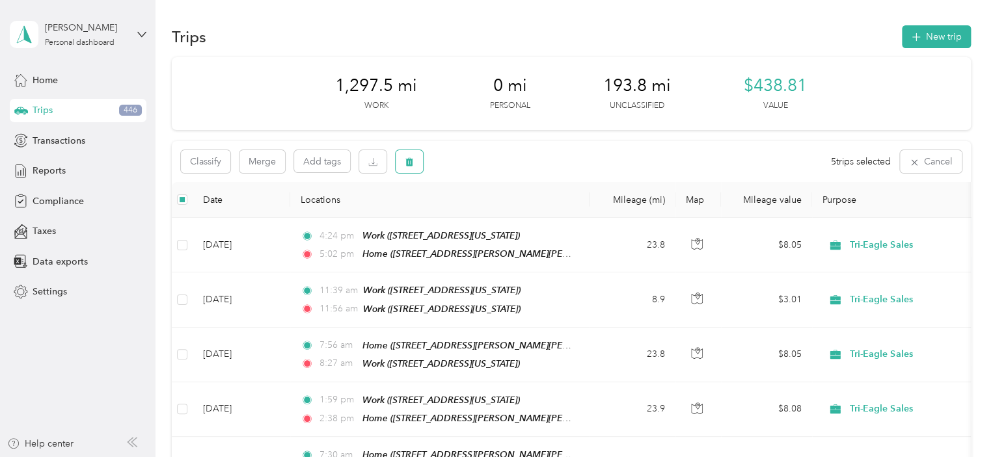
click at [414, 163] on button "button" at bounding box center [408, 161] width 27 height 23
click at [503, 221] on button "Yes" at bounding box center [505, 216] width 25 height 21
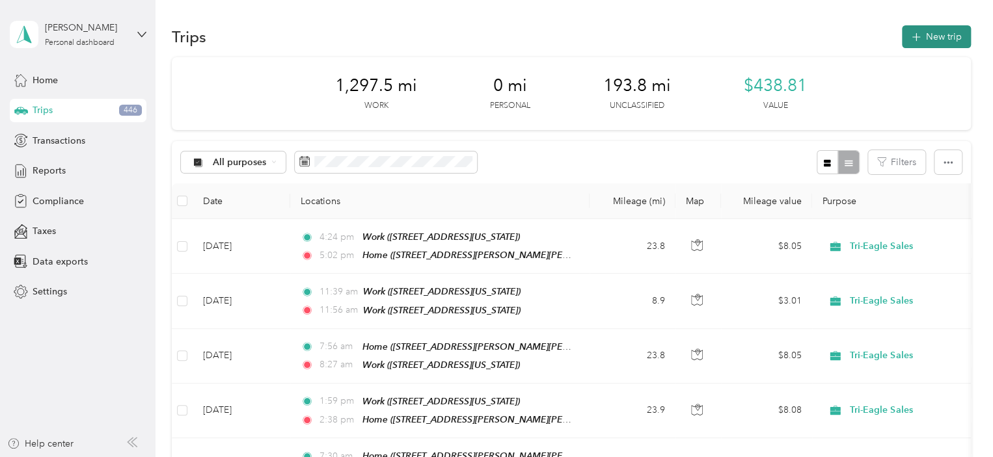
click at [924, 31] on button "New trip" at bounding box center [936, 36] width 69 height 23
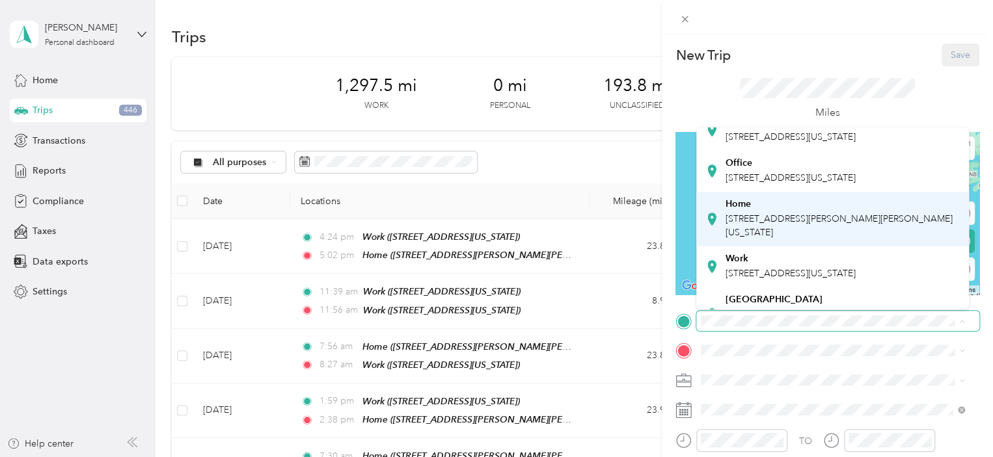
scroll to position [65, 0]
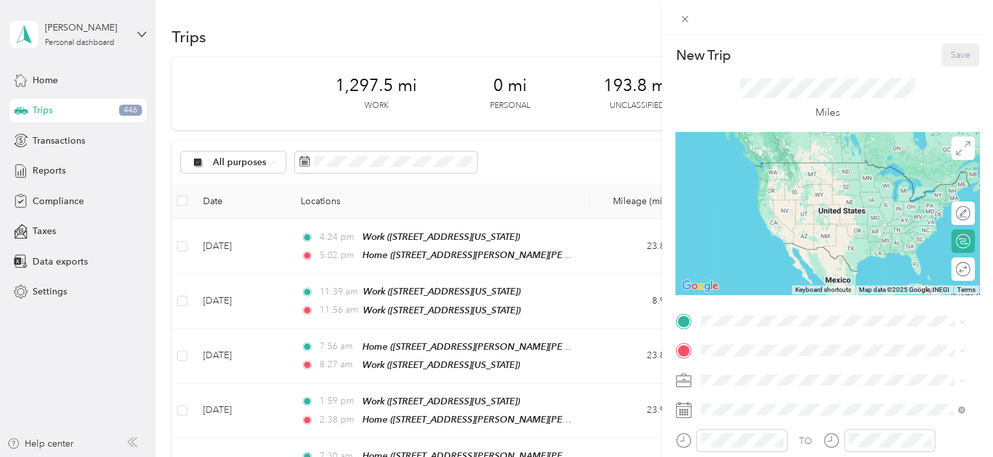
drag, startPoint x: 760, startPoint y: 267, endPoint x: 753, endPoint y: 265, distance: 7.0
click at [760, 245] on div "Work" at bounding box center [790, 239] width 130 height 12
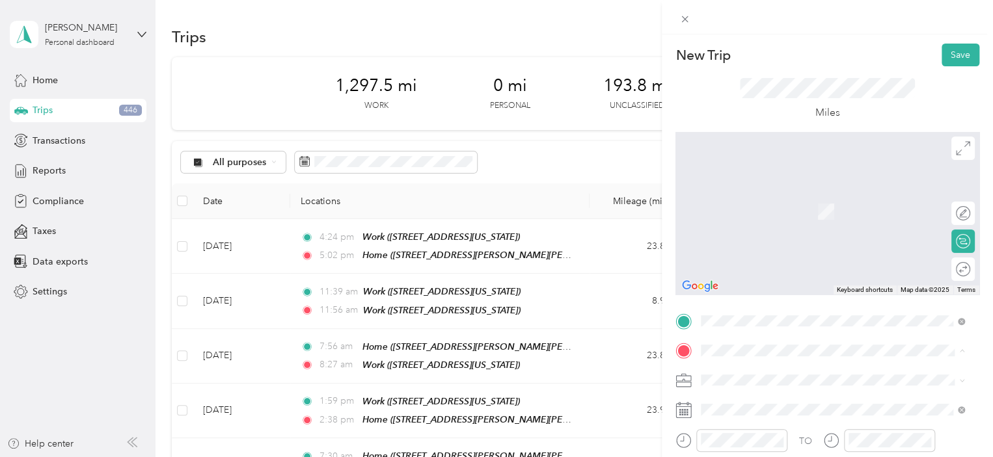
click at [772, 248] on span "[STREET_ADDRESS][PERSON_NAME][PERSON_NAME][US_STATE]" at bounding box center [838, 235] width 227 height 25
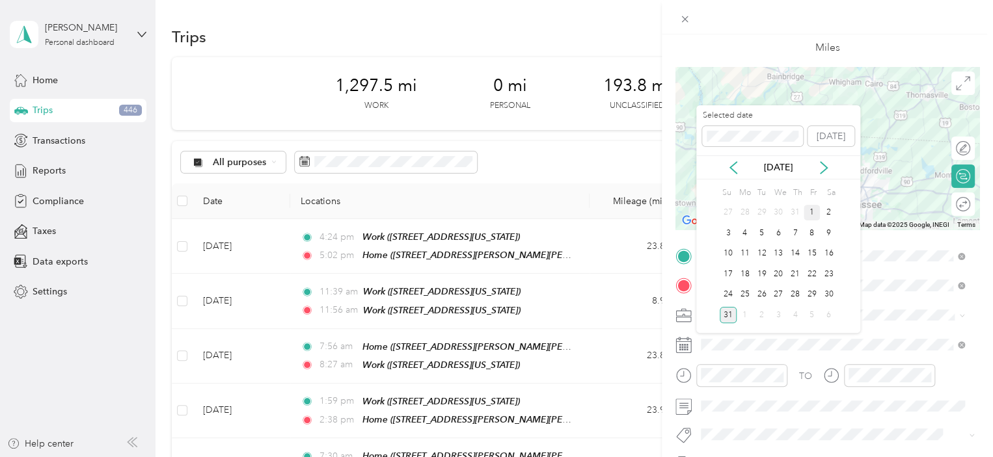
click at [809, 210] on div "1" at bounding box center [811, 213] width 17 height 16
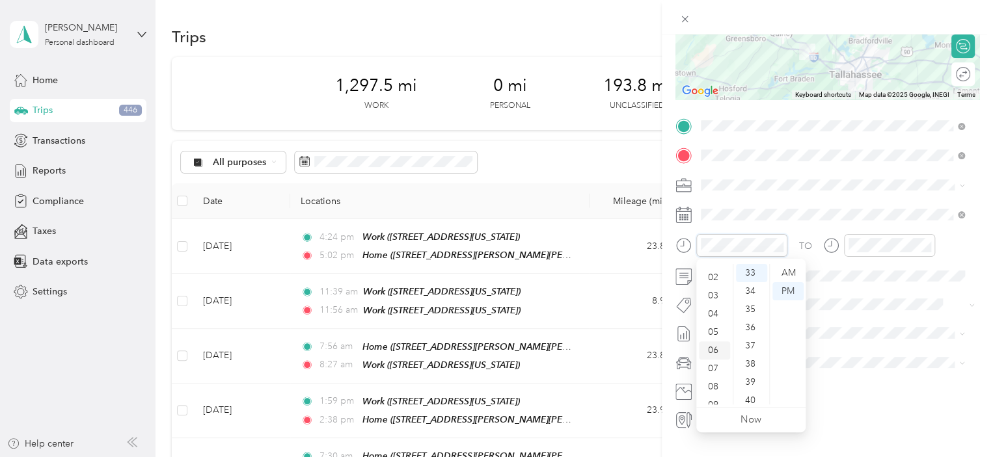
scroll to position [0, 0]
click at [713, 291] on div "01" at bounding box center [714, 291] width 31 height 18
click at [751, 282] on div "30" at bounding box center [751, 283] width 31 height 18
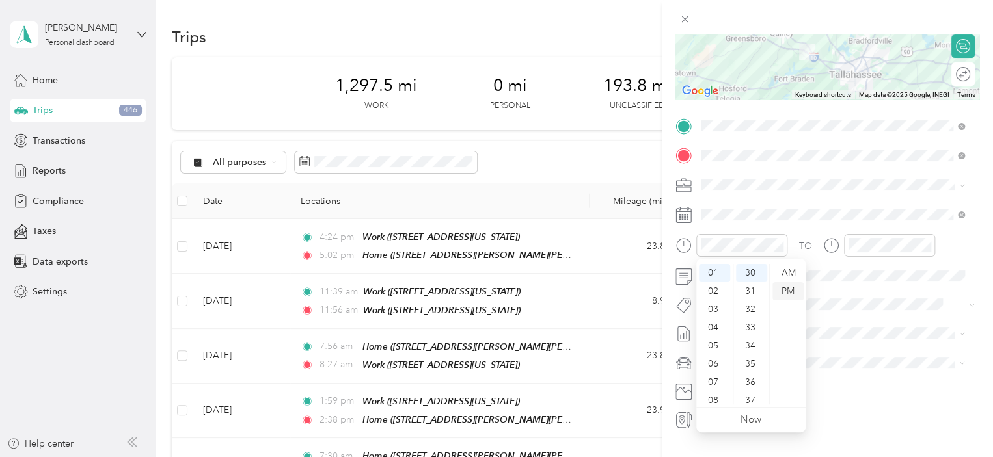
click at [788, 289] on div "PM" at bounding box center [787, 291] width 31 height 18
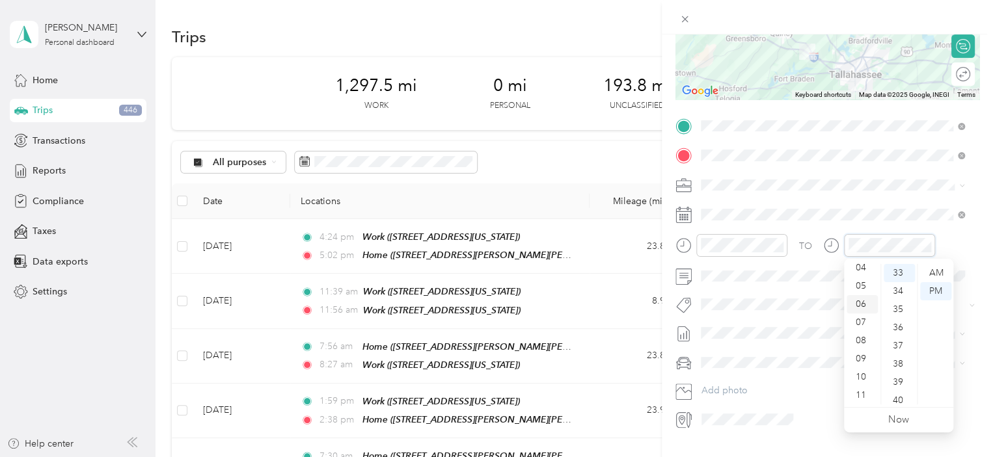
scroll to position [0, 0]
click at [862, 310] on div "02" at bounding box center [861, 310] width 31 height 18
click at [892, 270] on div "00" at bounding box center [898, 273] width 31 height 18
drag, startPoint x: 934, startPoint y: 288, endPoint x: 927, endPoint y: 284, distance: 8.5
click at [934, 288] on div "PM" at bounding box center [935, 291] width 31 height 18
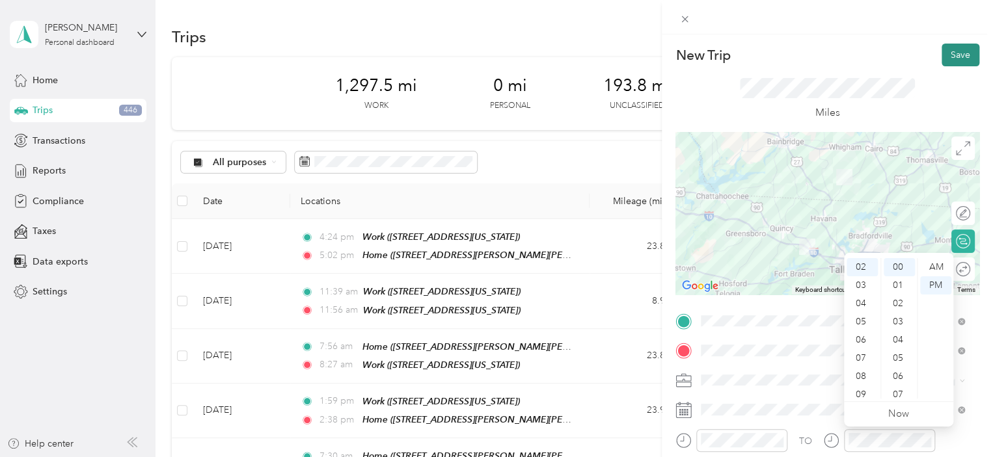
click at [952, 58] on button "Save" at bounding box center [960, 55] width 38 height 23
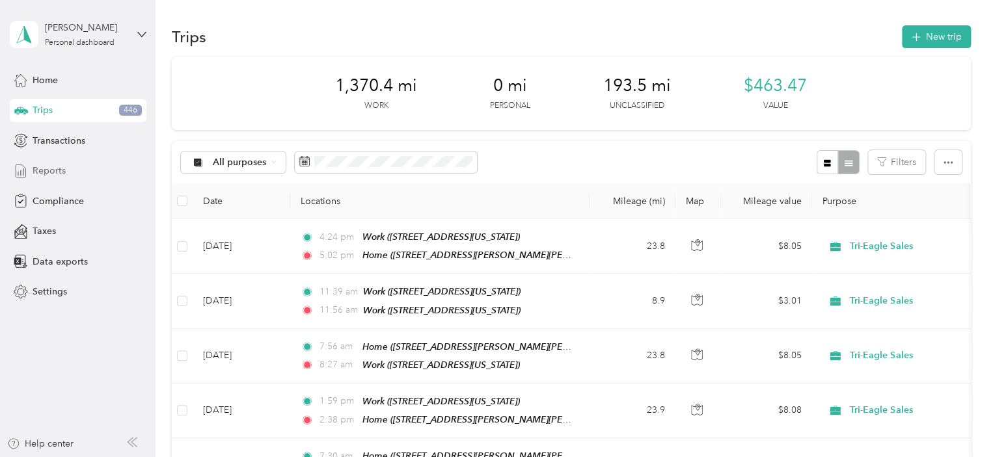
click at [61, 170] on span "Reports" at bounding box center [49, 171] width 33 height 14
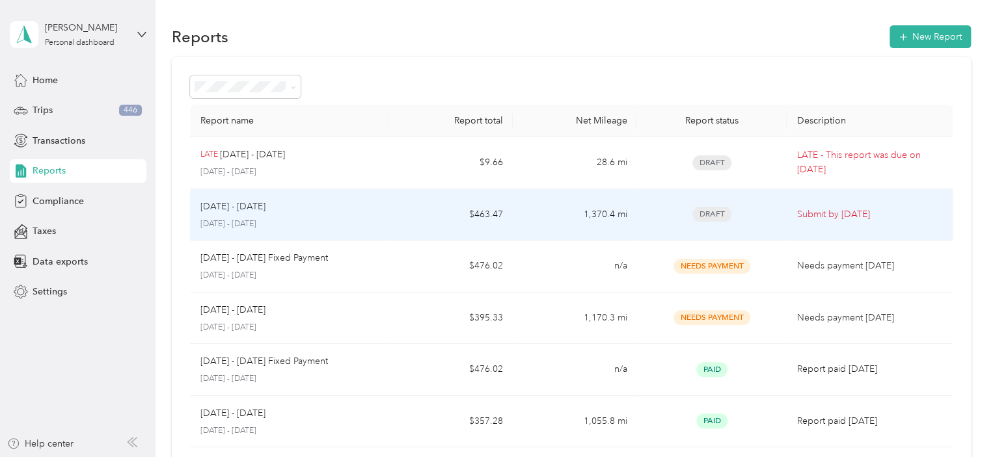
click at [310, 213] on div "[DATE] - [DATE]" at bounding box center [289, 207] width 178 height 14
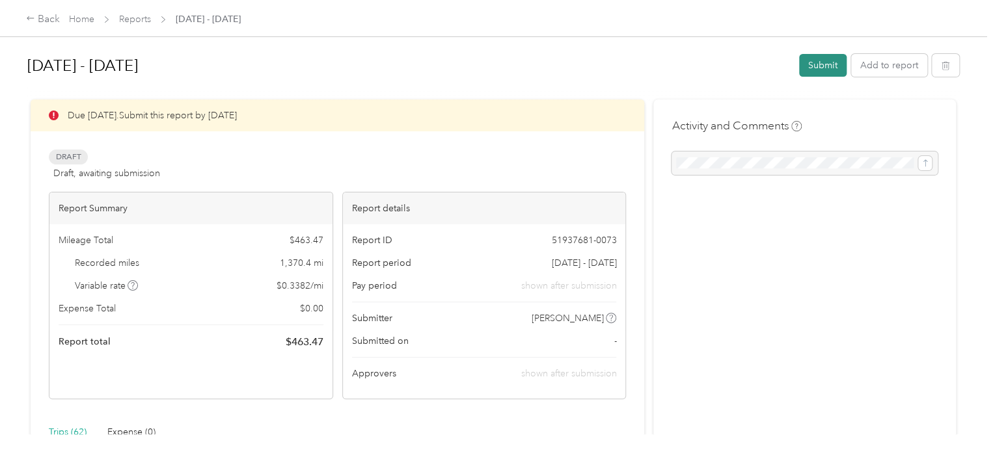
click at [816, 59] on button "Submit" at bounding box center [822, 65] width 47 height 23
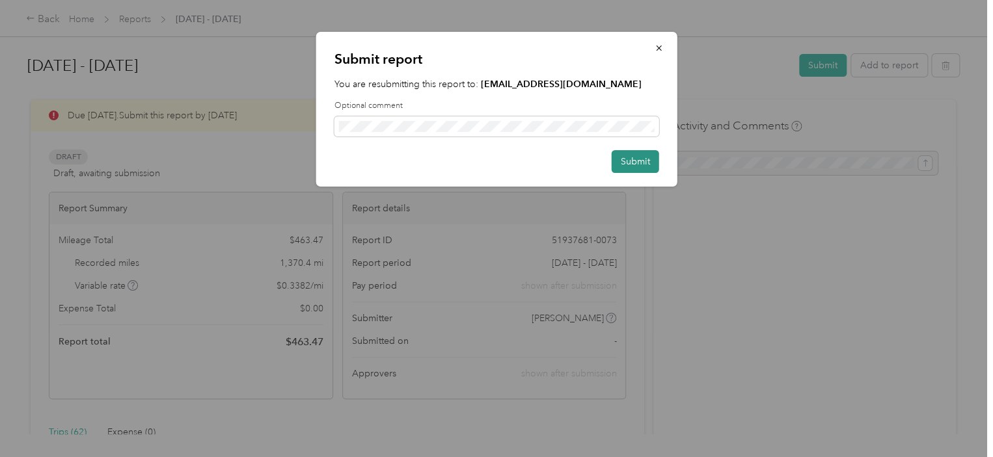
click at [634, 161] on button "Submit" at bounding box center [634, 161] width 47 height 23
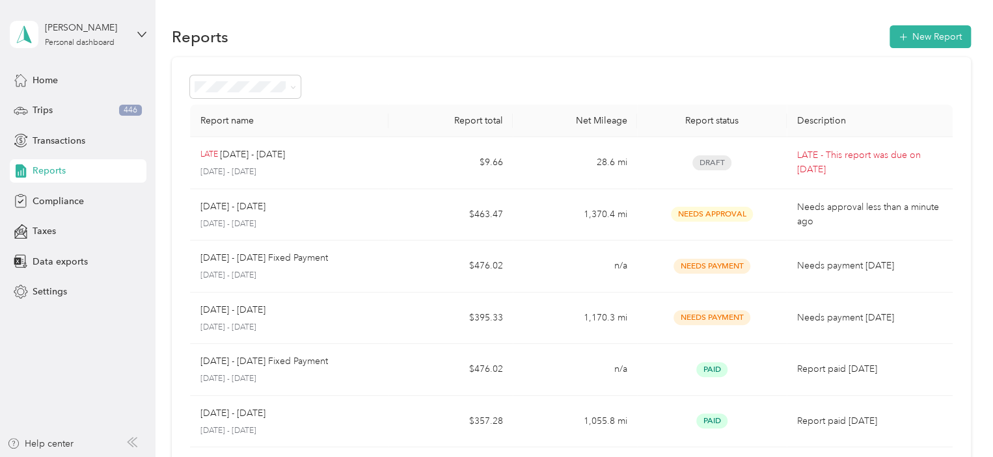
click at [53, 167] on span "Reports" at bounding box center [49, 171] width 33 height 14
